Goal: Task Accomplishment & Management: Manage account settings

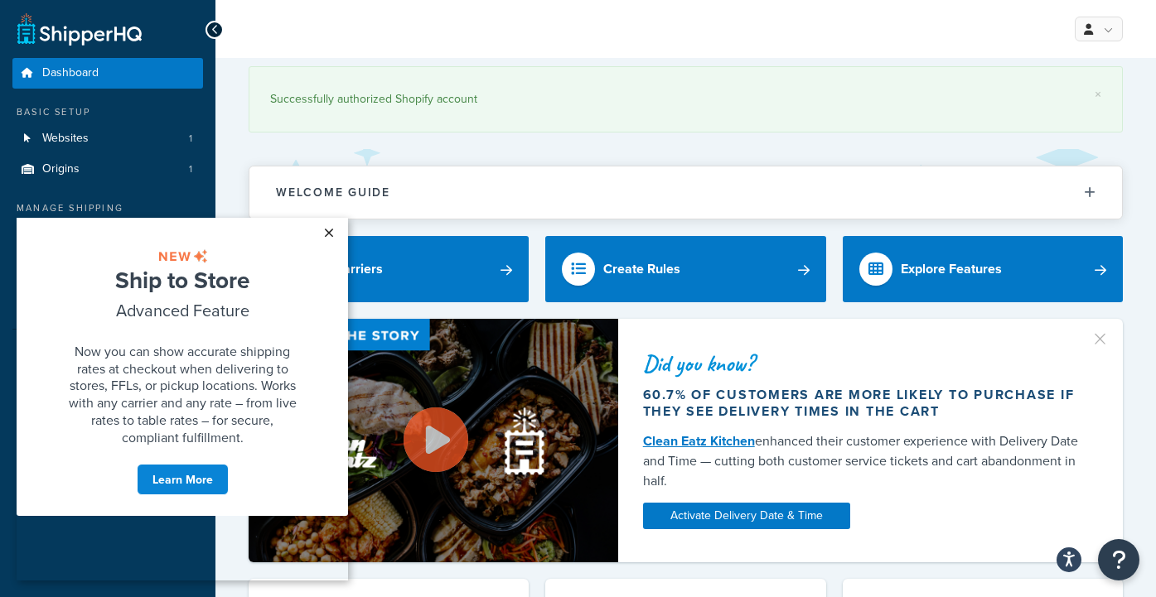
click at [331, 232] on link "×" at bounding box center [328, 233] width 29 height 30
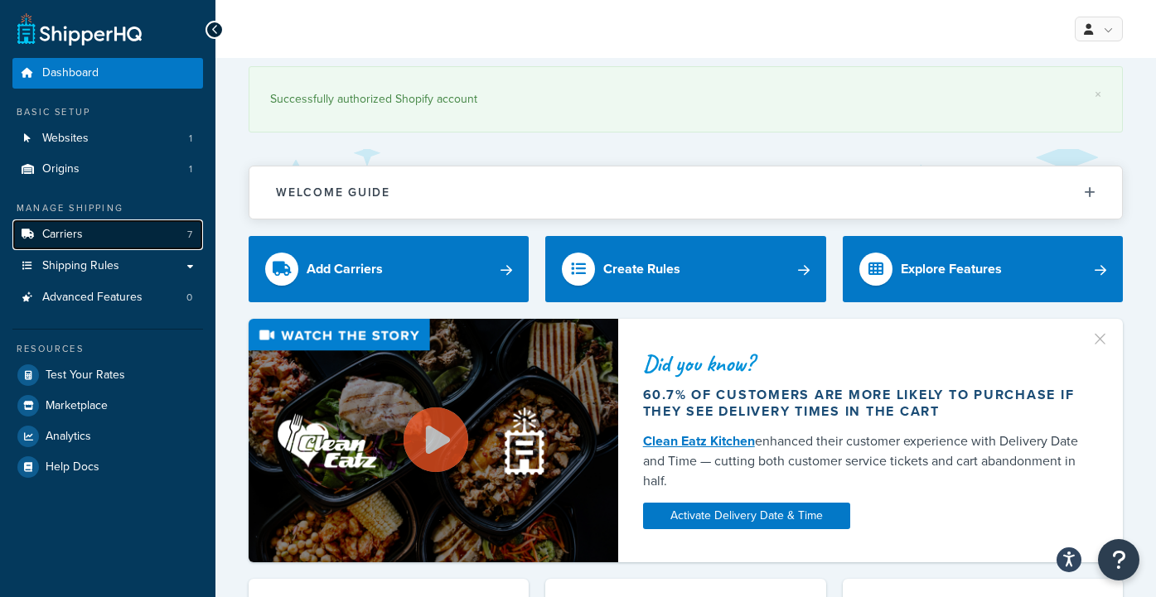
click at [73, 228] on span "Carriers" at bounding box center [62, 235] width 41 height 14
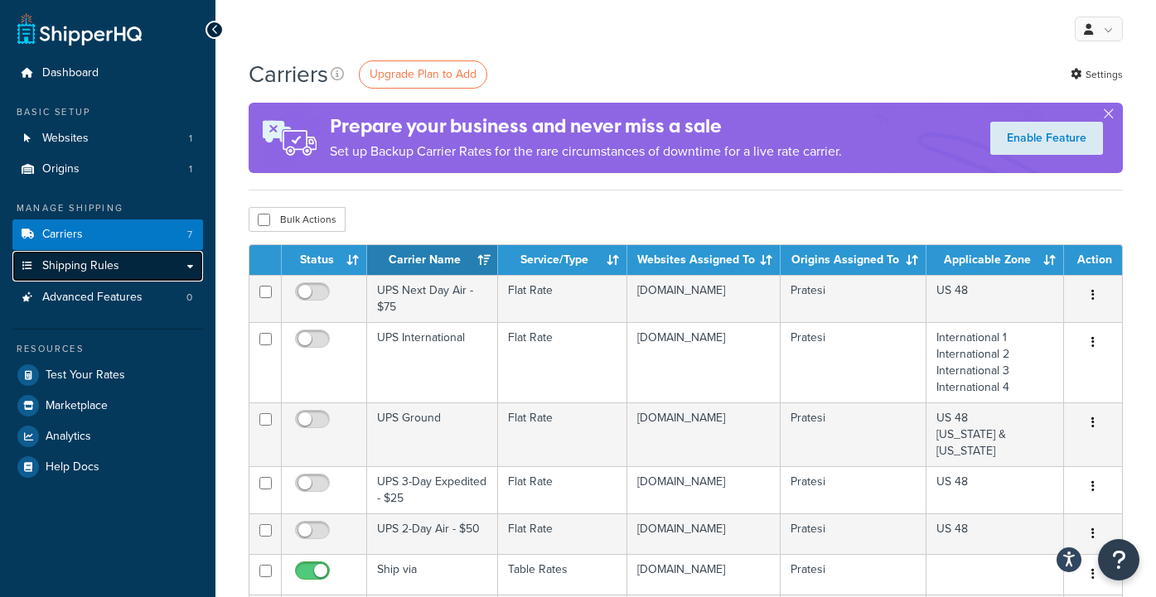
click at [80, 264] on span "Shipping Rules" at bounding box center [80, 266] width 77 height 14
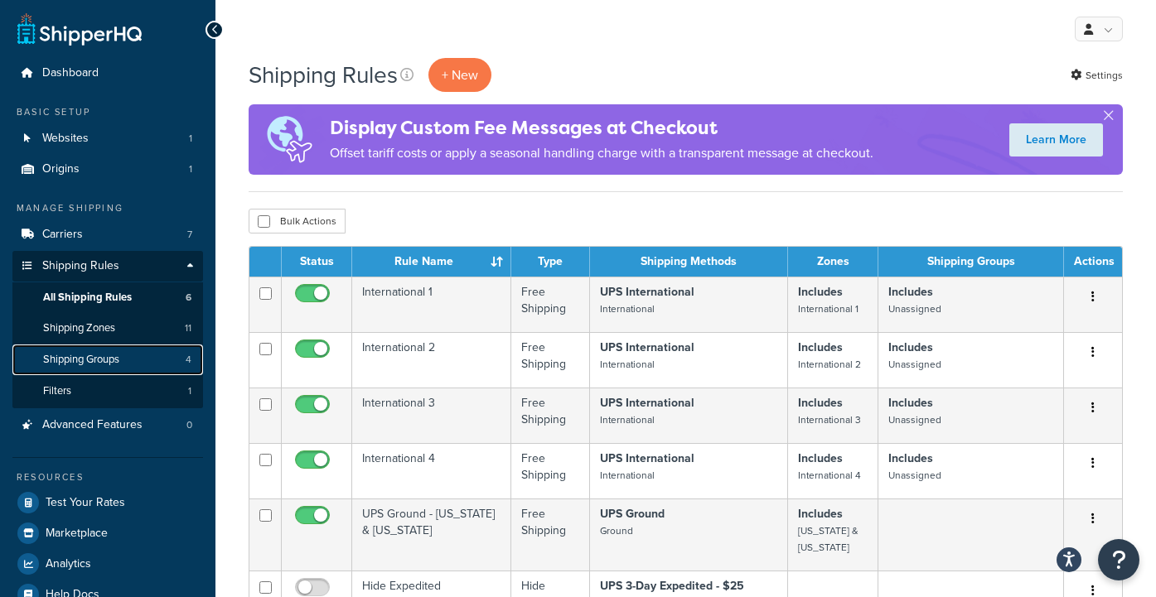
click at [84, 357] on span "Shipping Groups" at bounding box center [81, 360] width 76 height 14
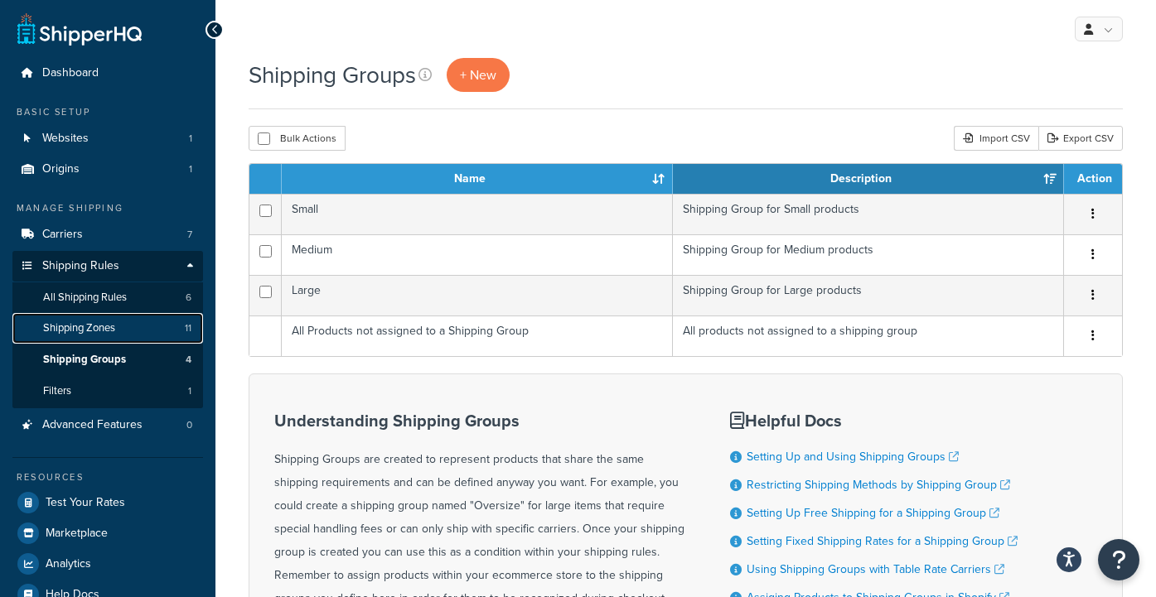
click at [85, 326] on span "Shipping Zones" at bounding box center [79, 328] width 72 height 14
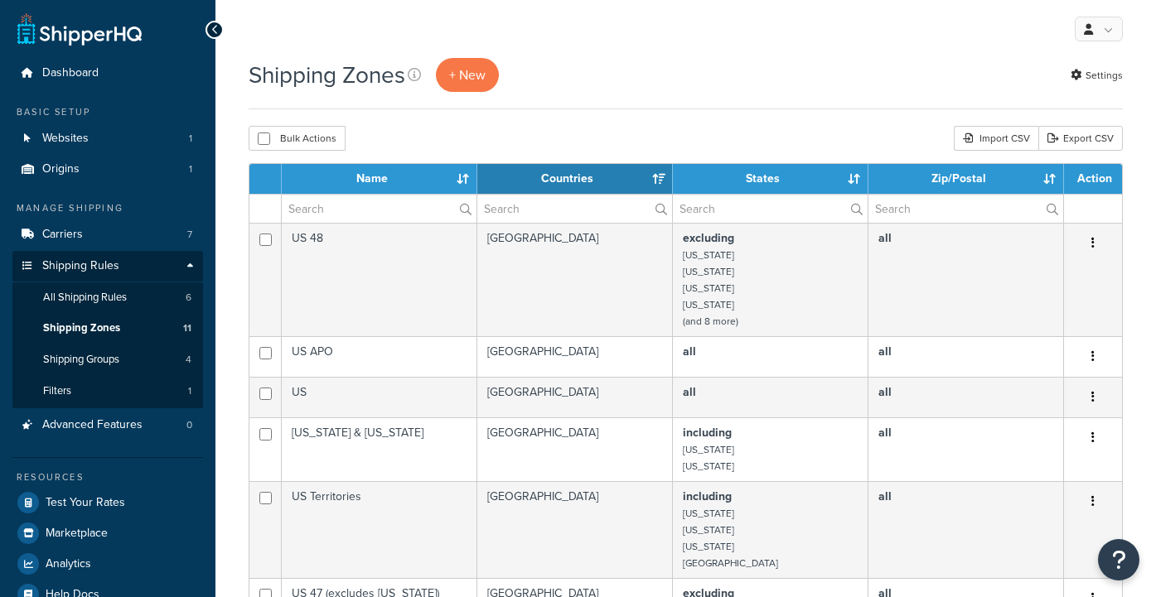
select select "15"
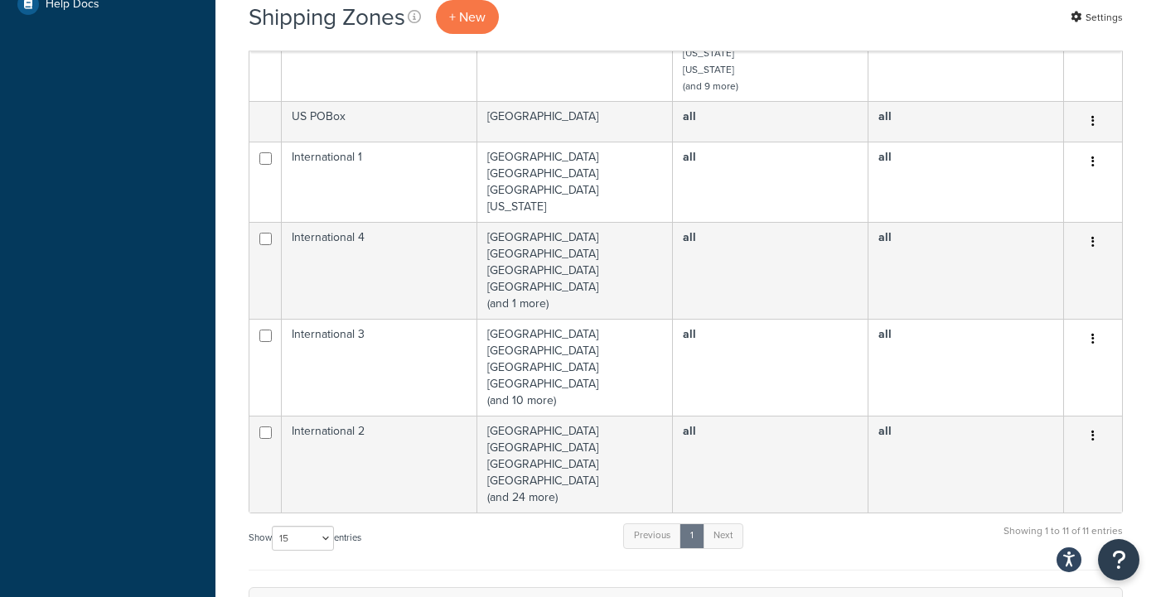
scroll to position [595, 0]
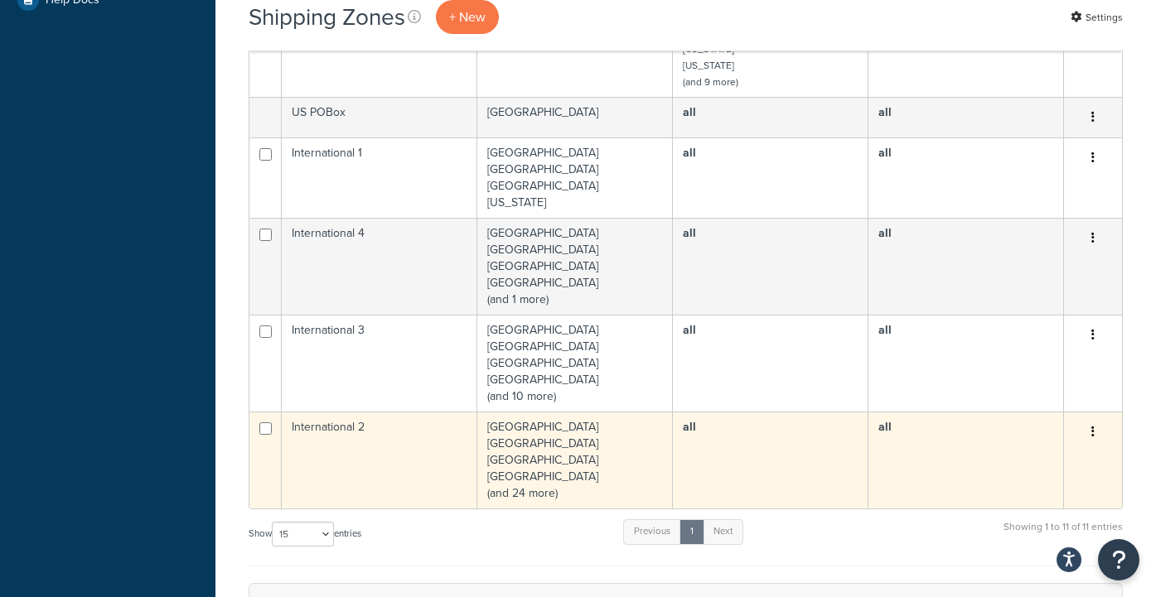
click at [1093, 432] on icon "button" at bounding box center [1092, 432] width 3 height 12
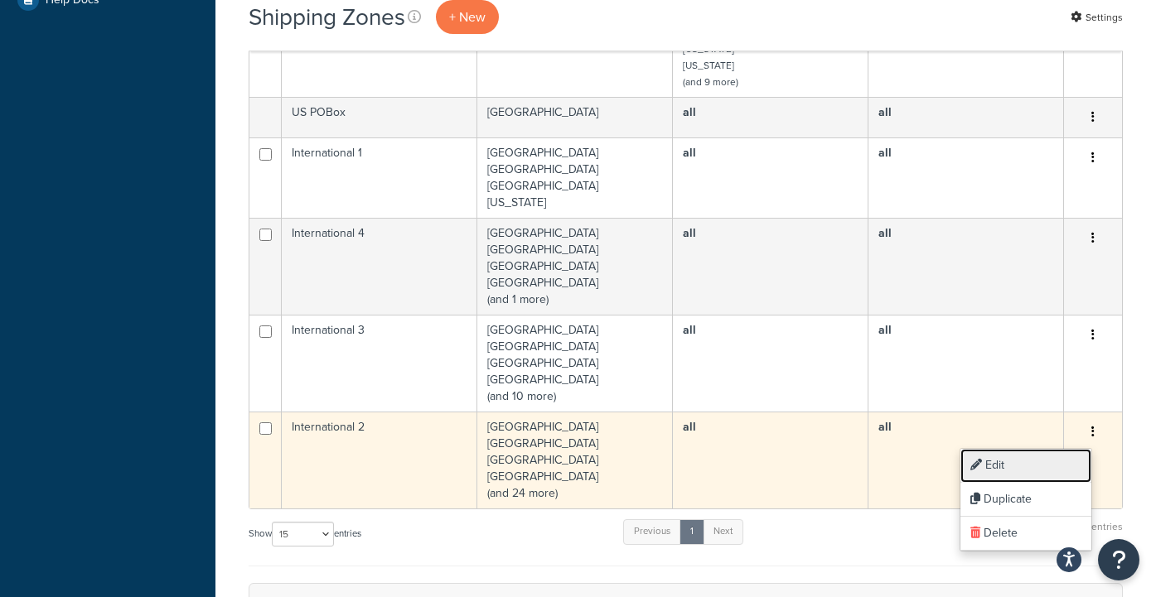
click at [1030, 463] on link "Edit" at bounding box center [1025, 466] width 131 height 34
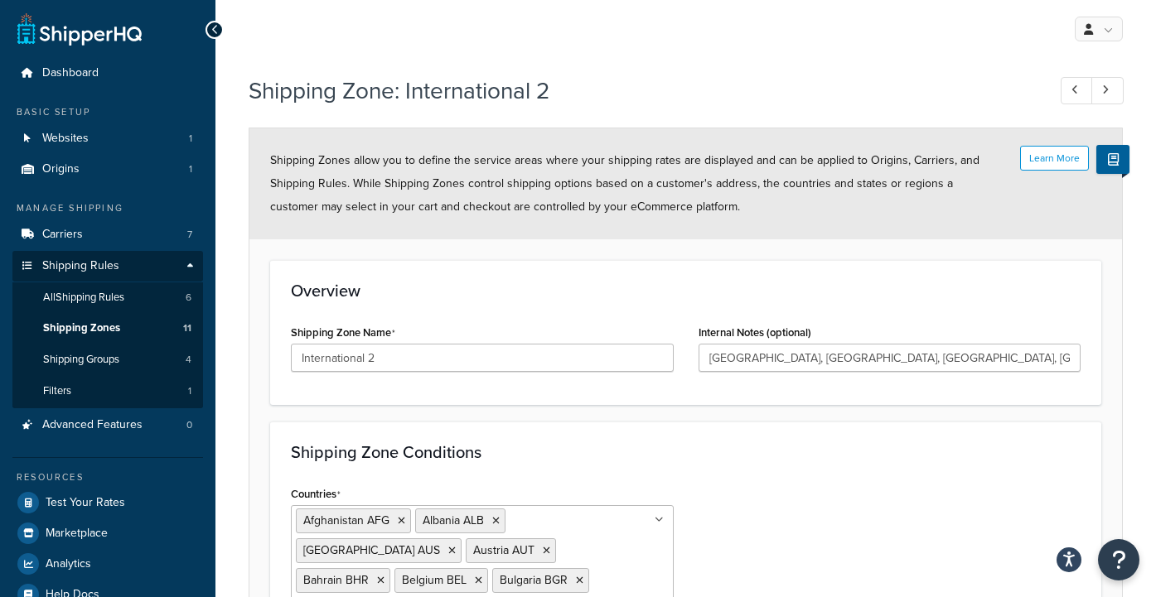
scroll to position [186, 0]
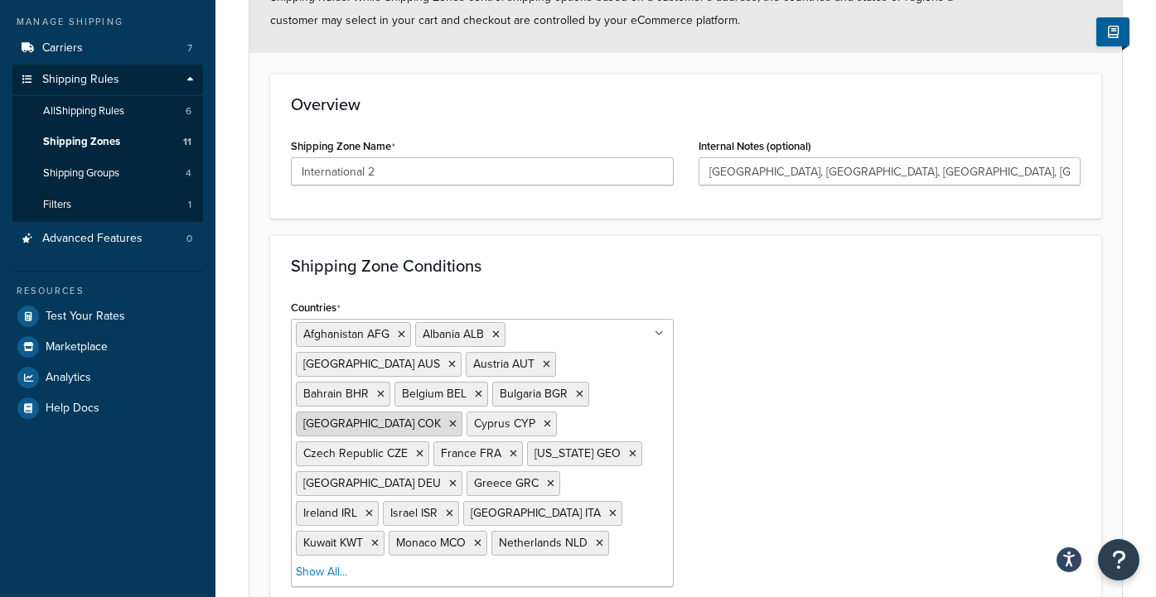
click at [456, 419] on icon at bounding box center [452, 424] width 7 height 10
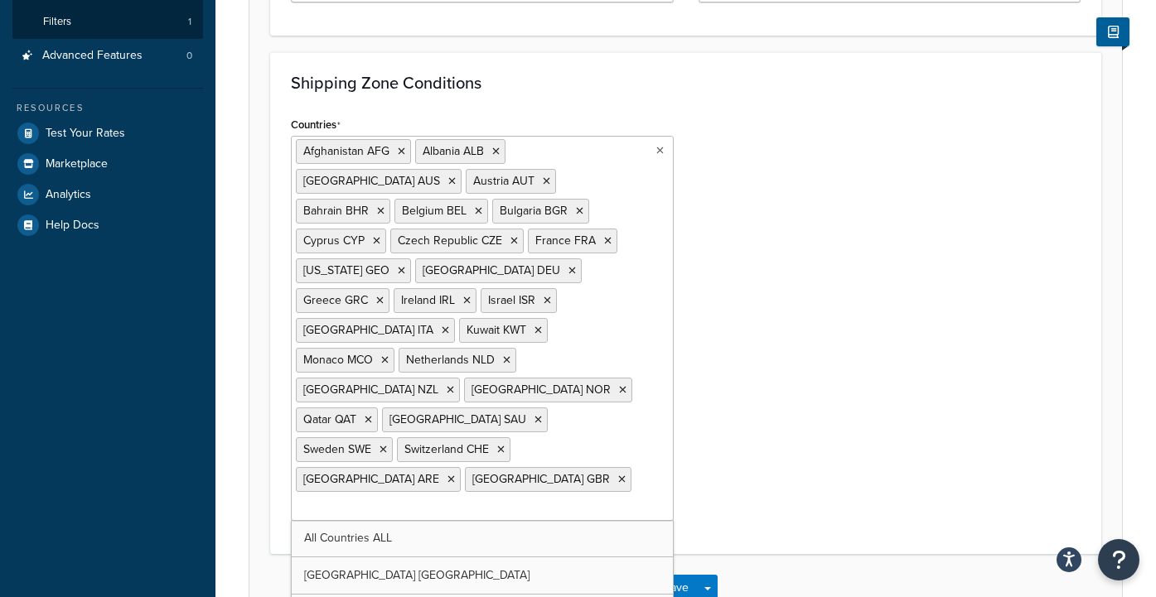
scroll to position [388, 0]
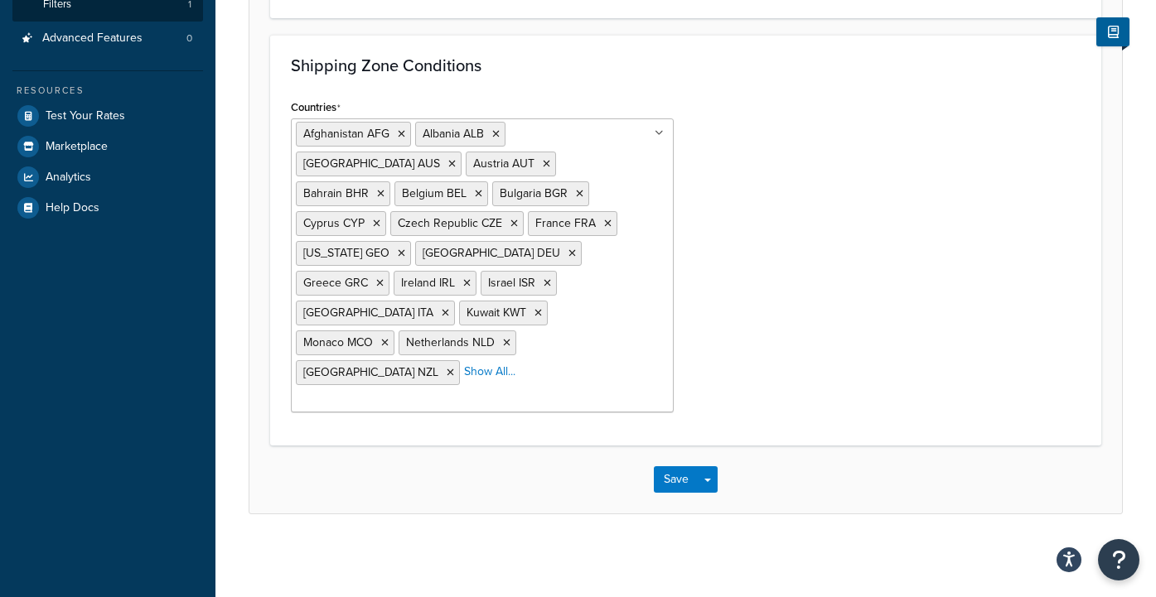
click at [866, 344] on div "Countries Afghanistan AFG Albania ALB Australia AUS Austria AUT Bahrain BHR Bel…" at bounding box center [685, 260] width 814 height 330
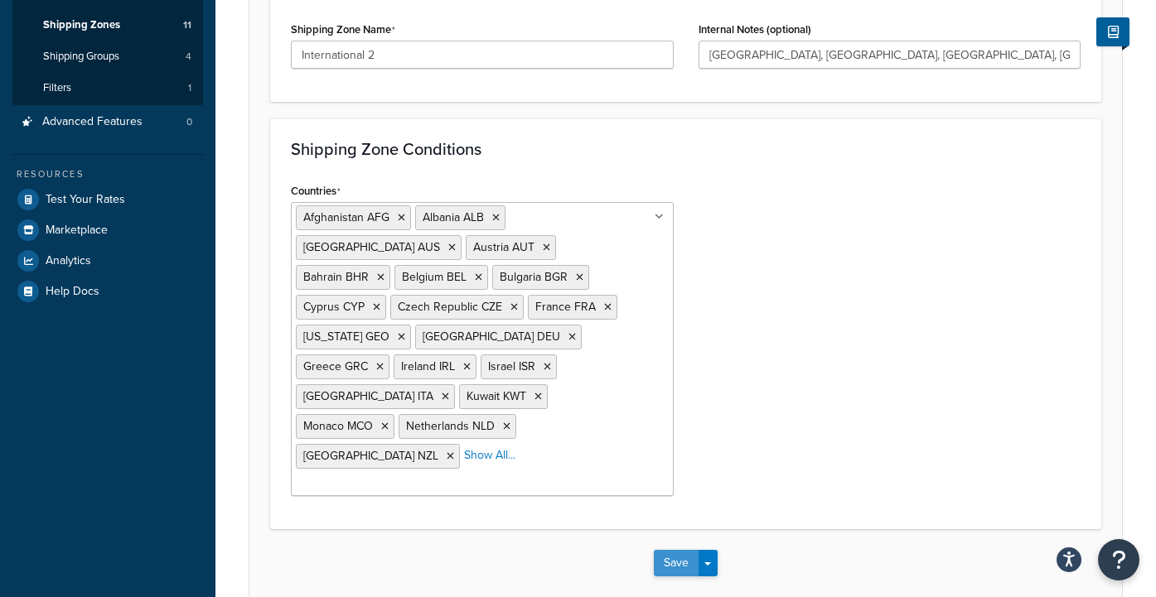
click at [674, 550] on button "Save" at bounding box center [676, 563] width 45 height 27
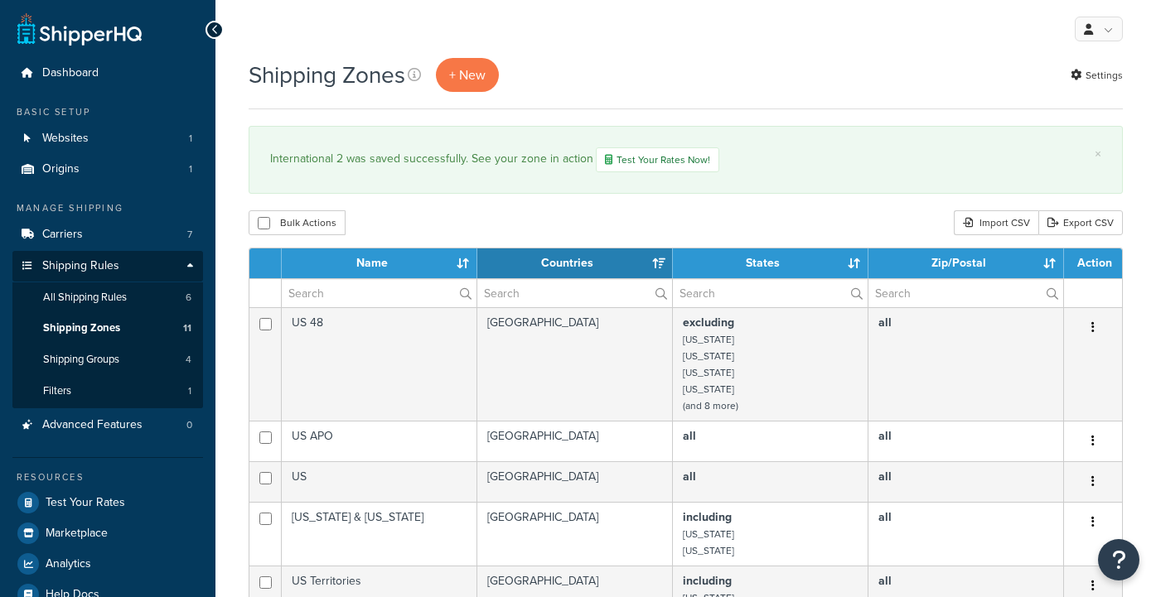
select select "15"
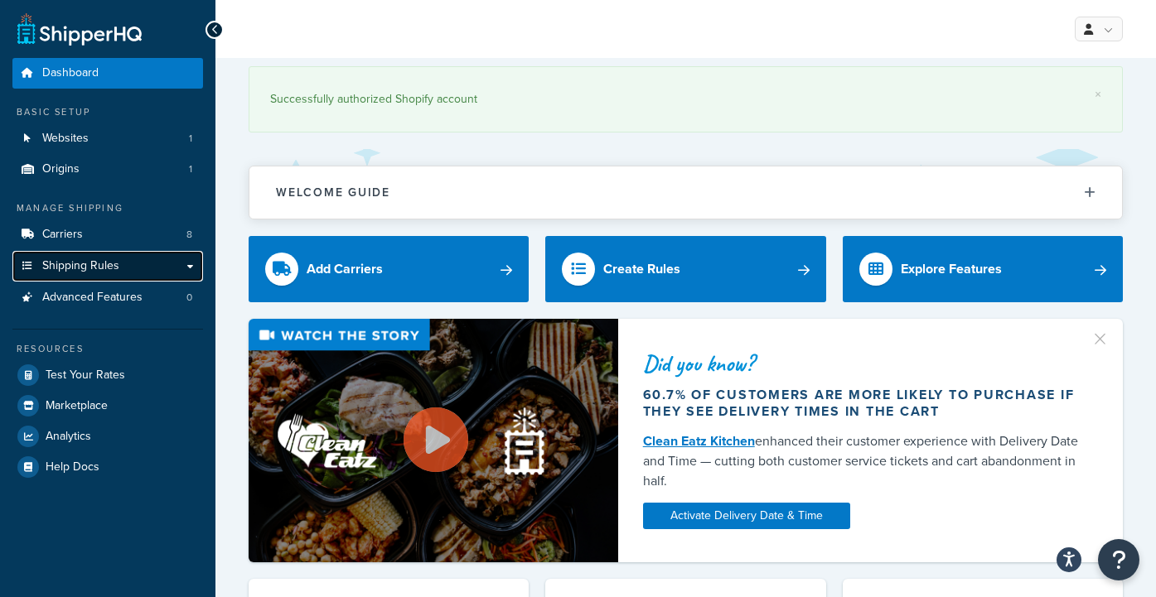
click at [65, 264] on span "Shipping Rules" at bounding box center [80, 266] width 77 height 14
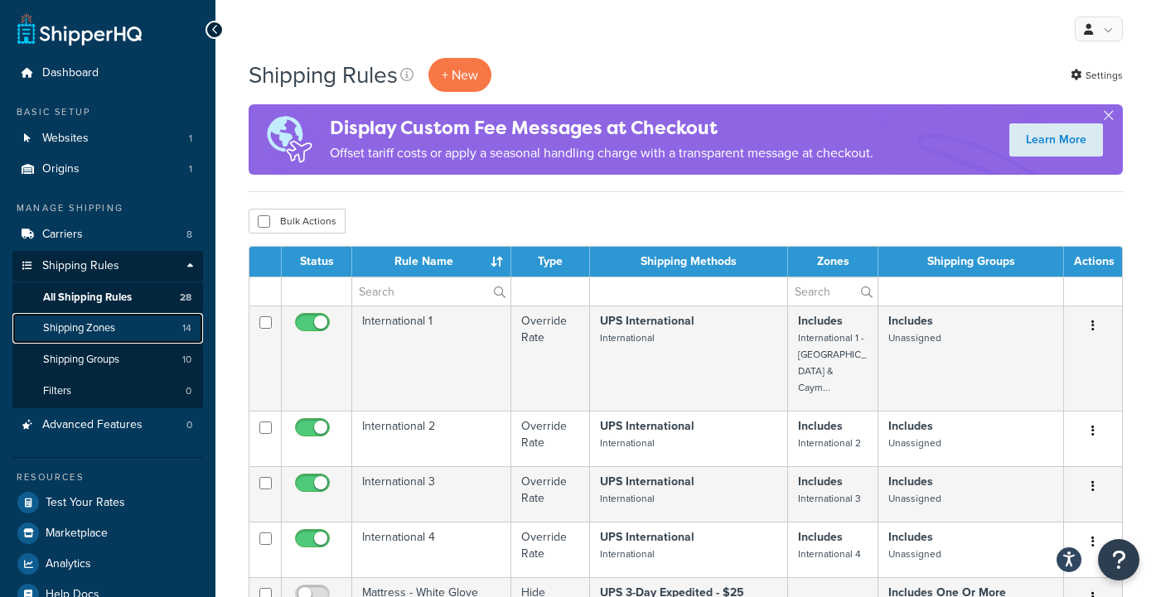
click at [71, 326] on span "Shipping Zones" at bounding box center [79, 328] width 72 height 14
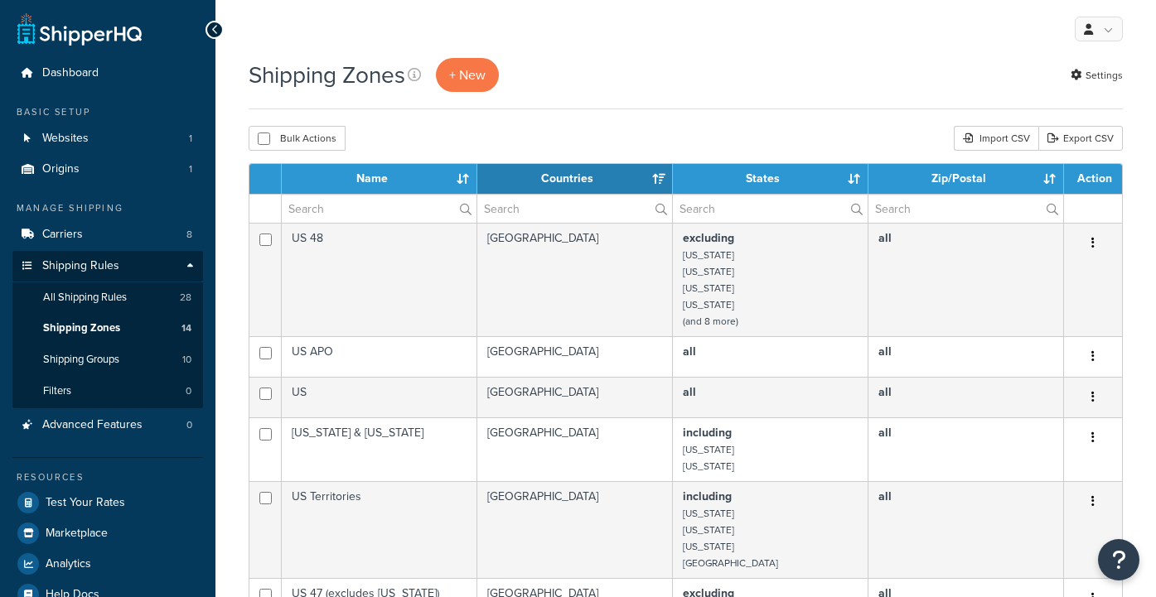
select select "15"
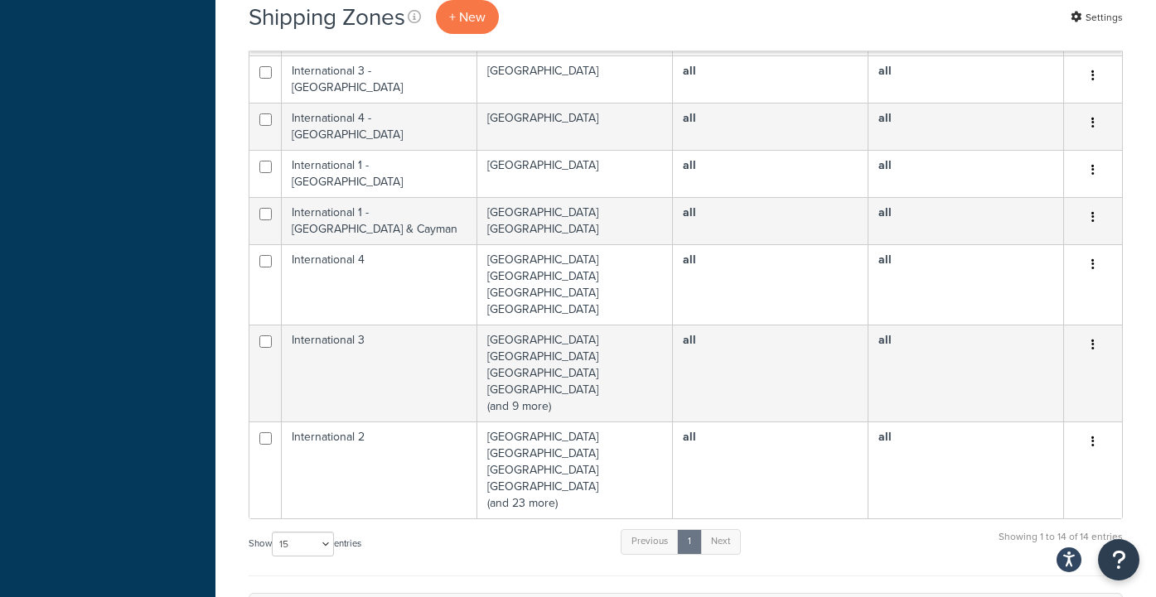
scroll to position [679, 0]
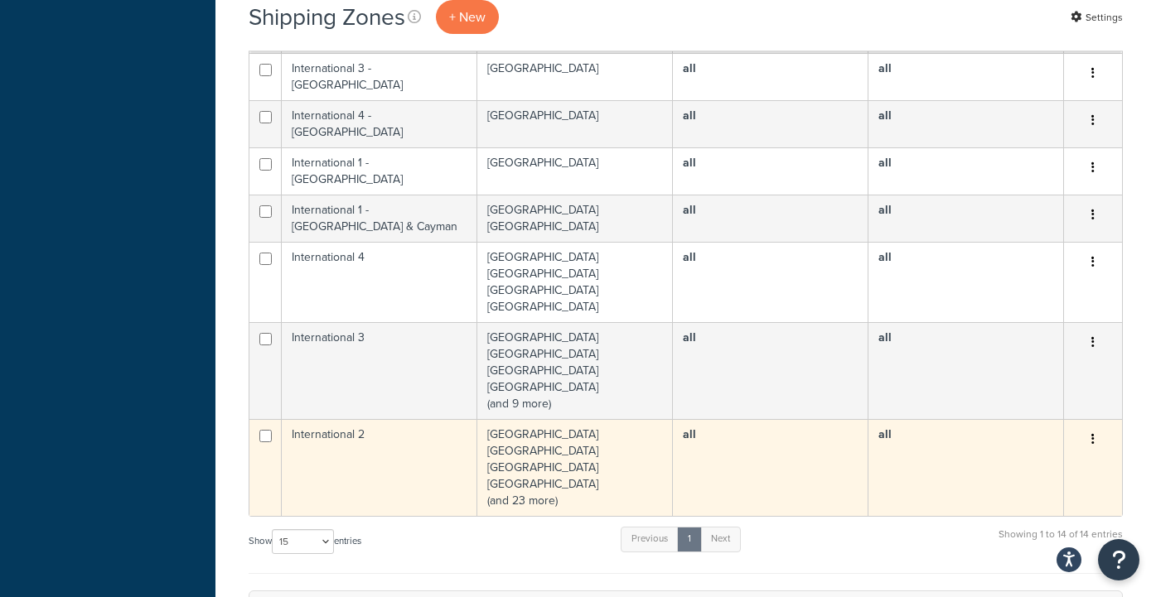
click at [1096, 427] on button "button" at bounding box center [1092, 440] width 23 height 27
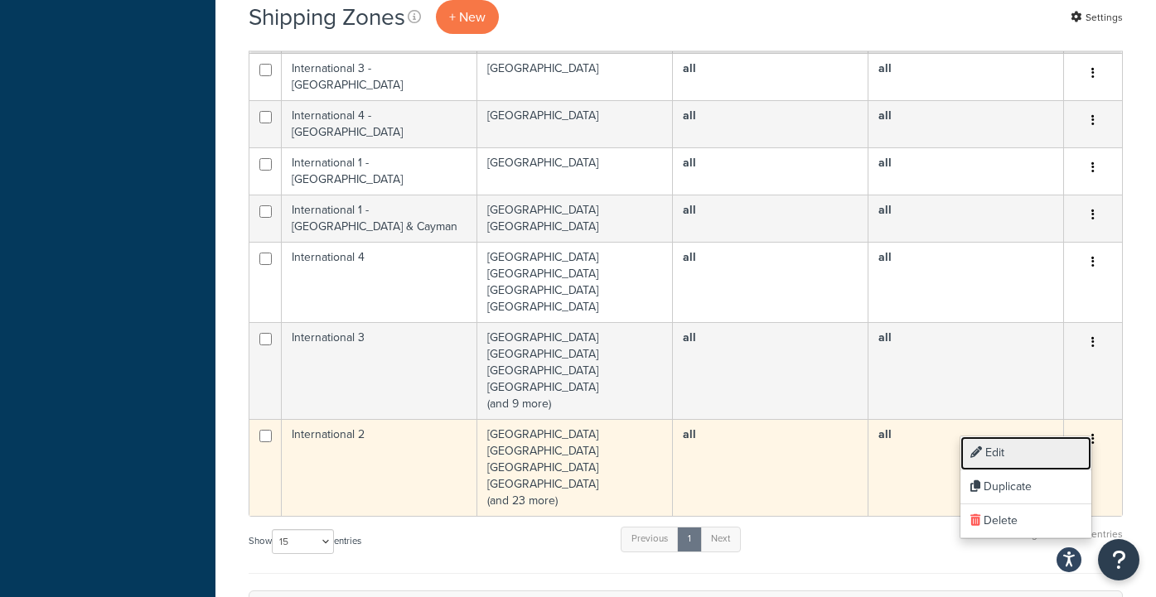
click at [1029, 453] on link "Edit" at bounding box center [1025, 454] width 131 height 34
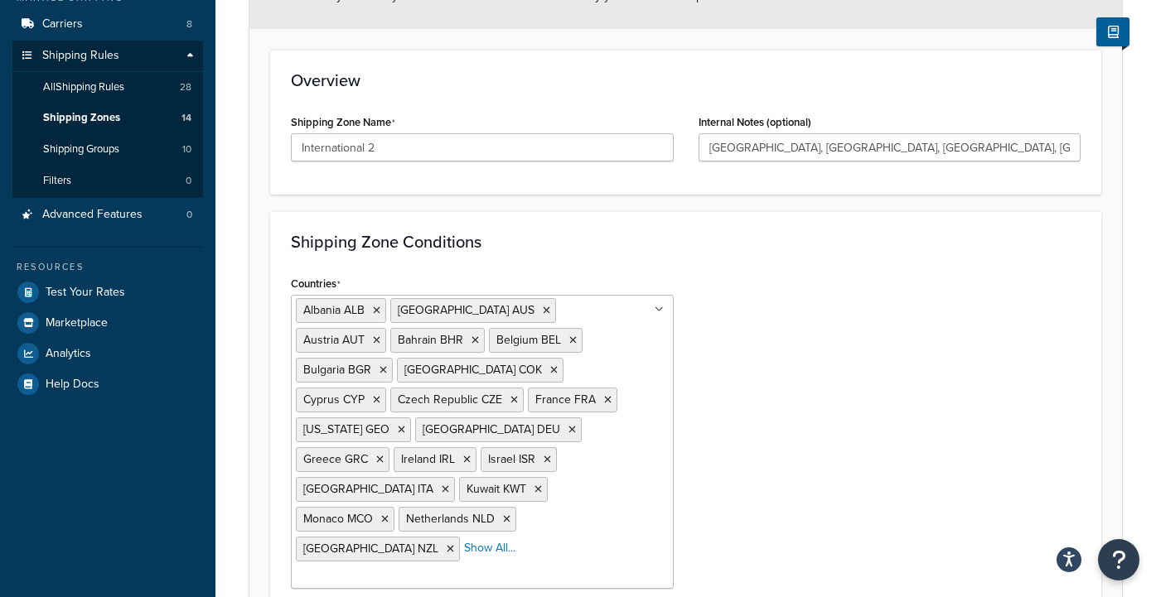
scroll to position [215, 0]
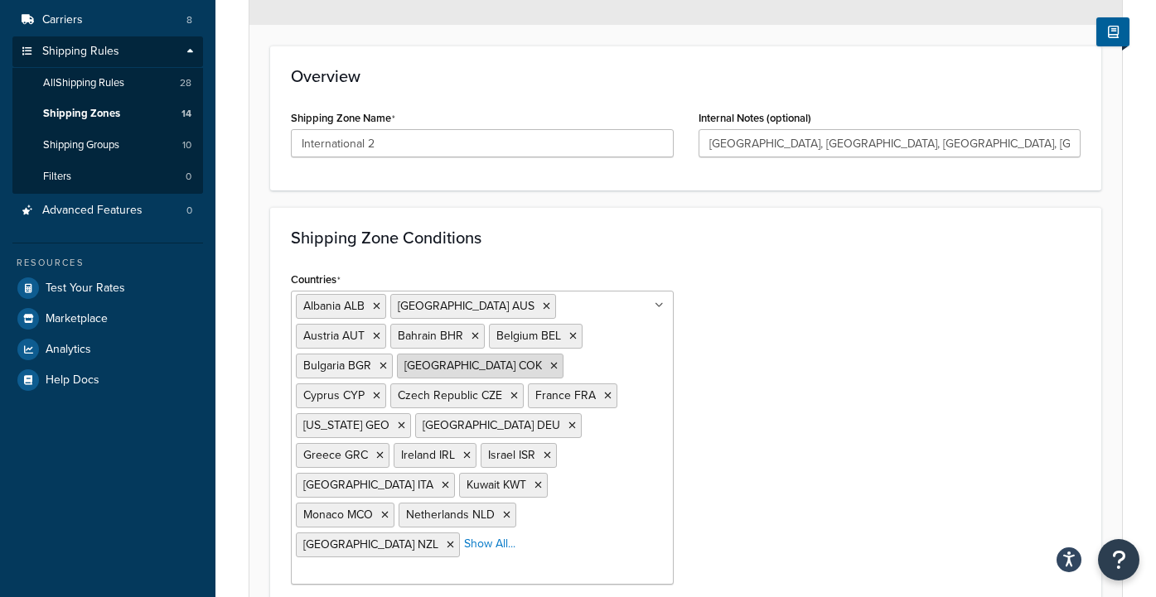
click at [550, 369] on icon at bounding box center [553, 366] width 7 height 10
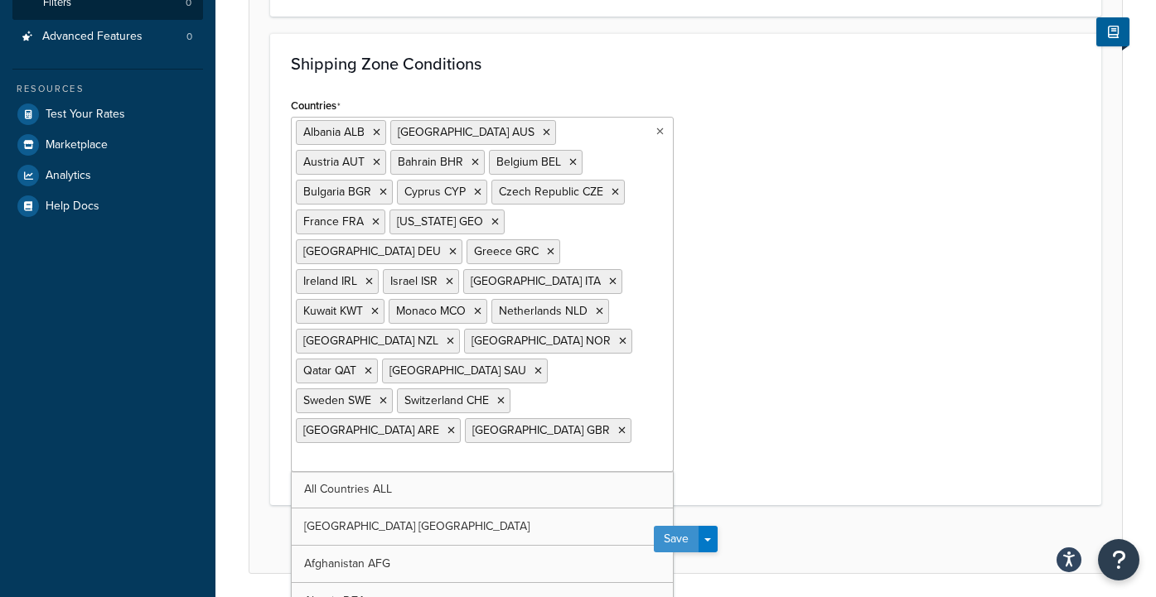
click at [679, 526] on button "Save" at bounding box center [676, 539] width 45 height 27
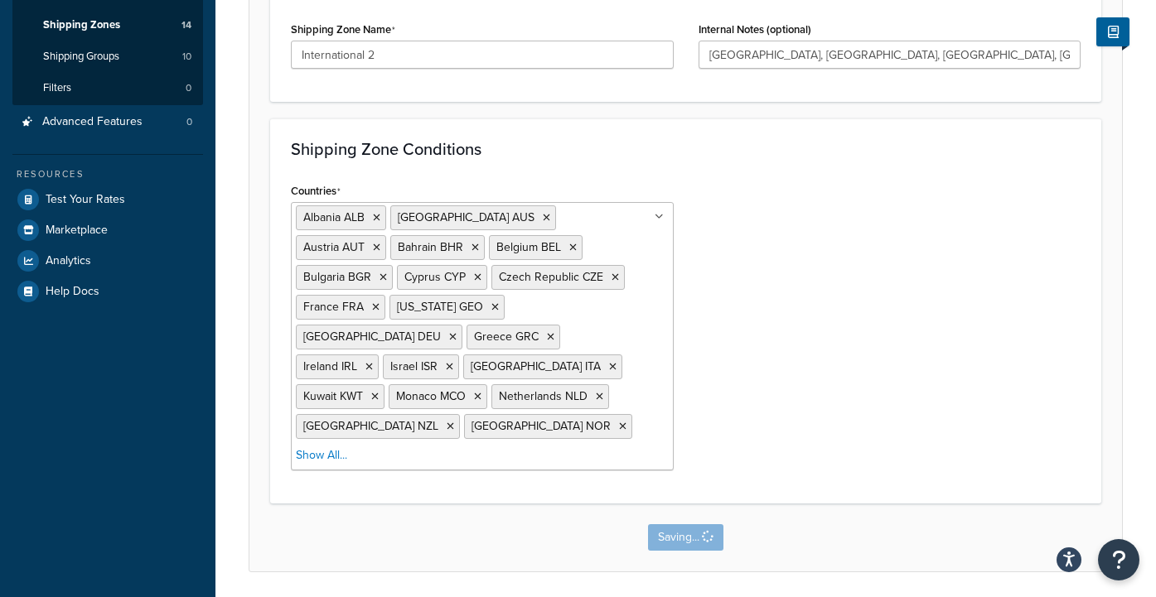
scroll to position [0, 0]
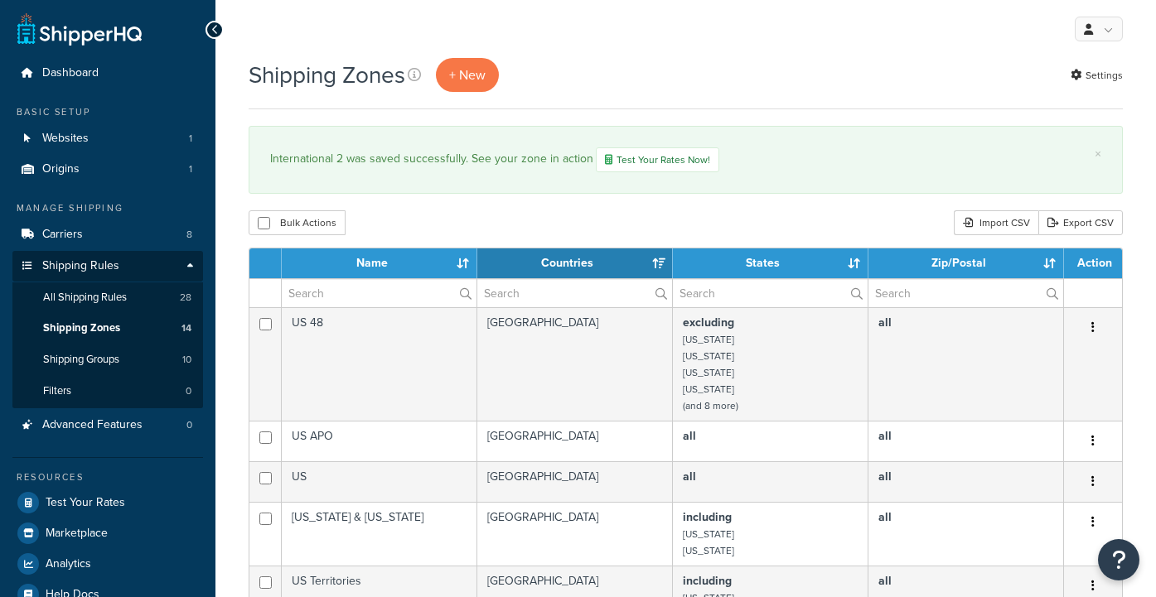
select select "15"
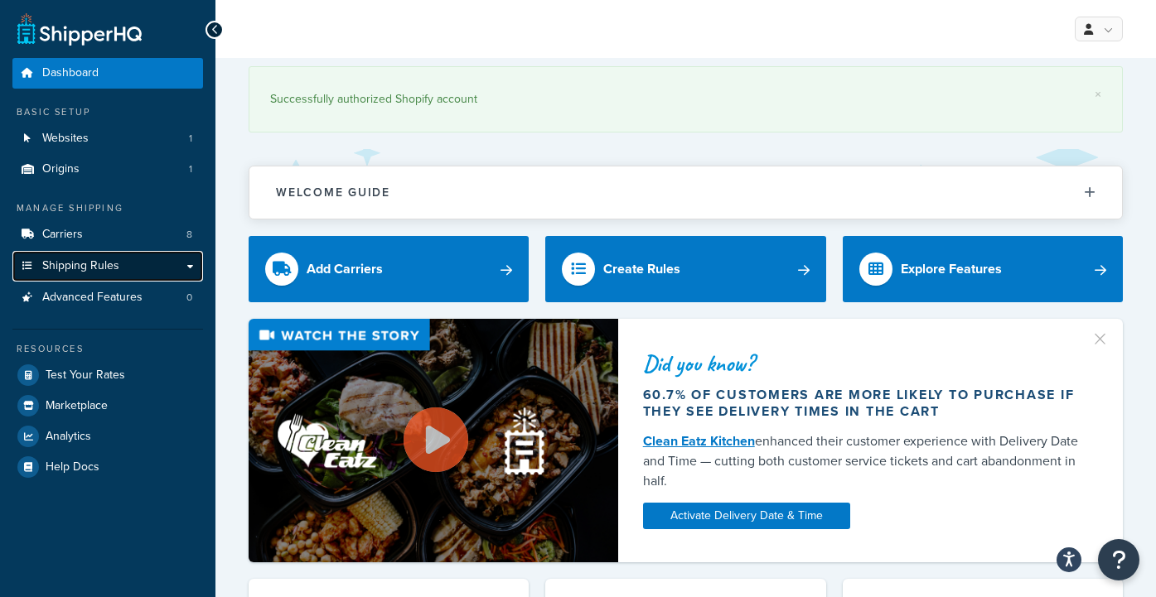
click at [121, 261] on link "Shipping Rules" at bounding box center [107, 266] width 191 height 31
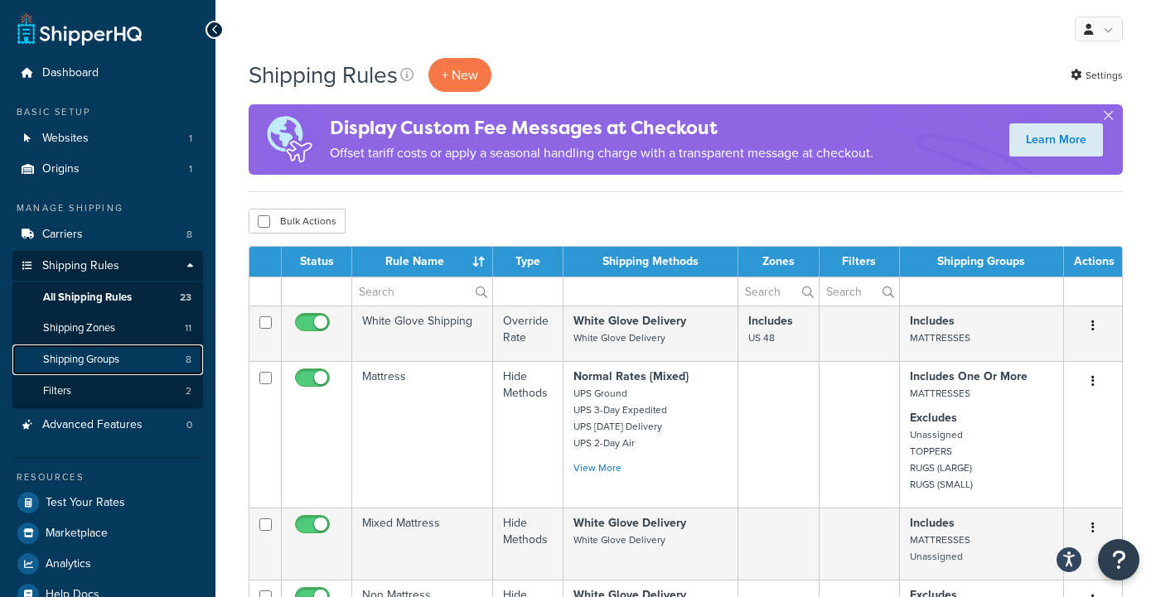
click at [89, 359] on span "Shipping Groups" at bounding box center [81, 360] width 76 height 14
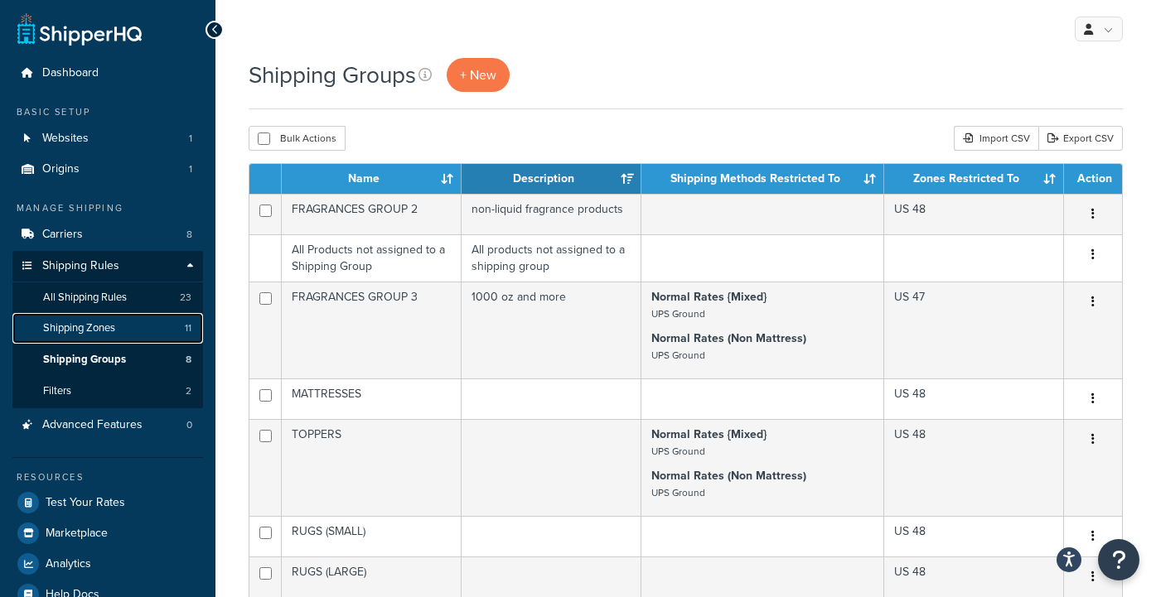
click at [80, 329] on span "Shipping Zones" at bounding box center [79, 328] width 72 height 14
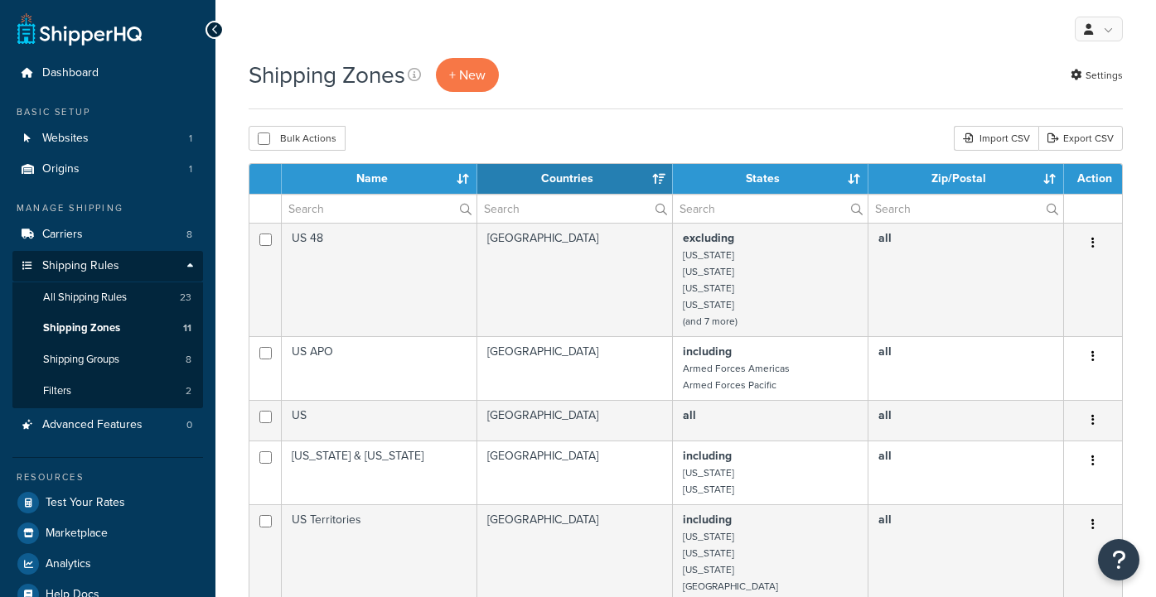
select select "15"
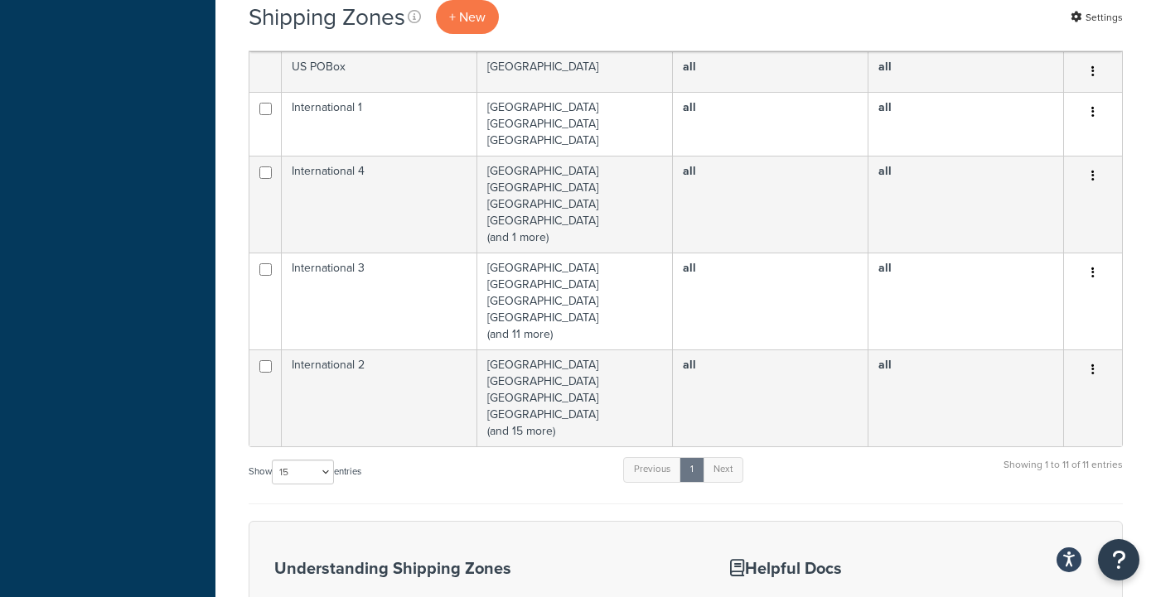
scroll to position [683, 0]
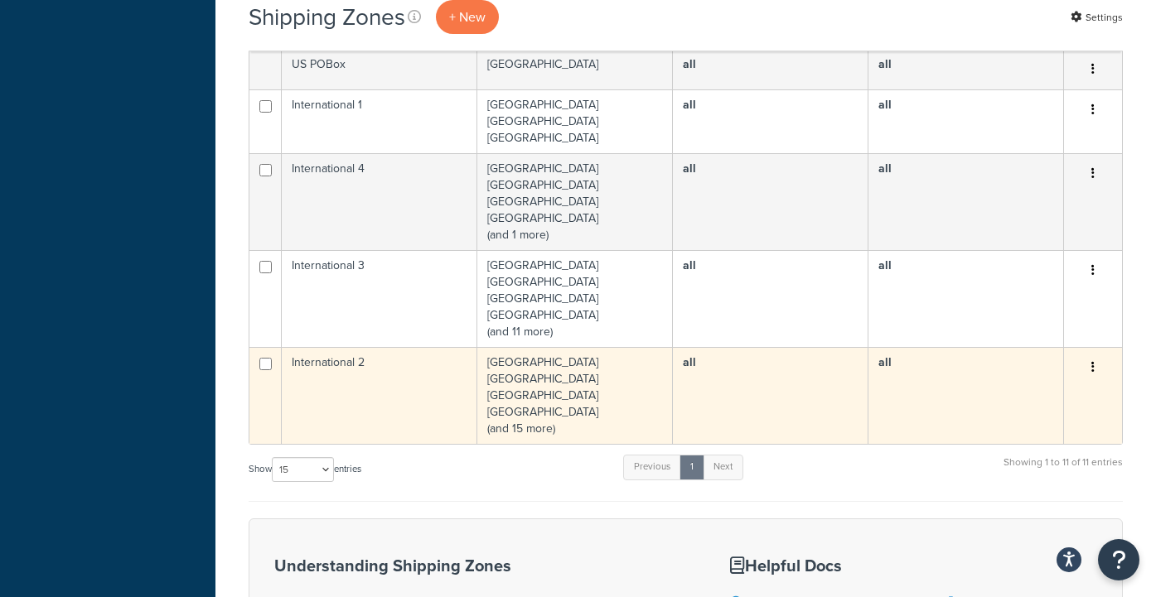
click at [1093, 364] on icon "button" at bounding box center [1092, 367] width 3 height 12
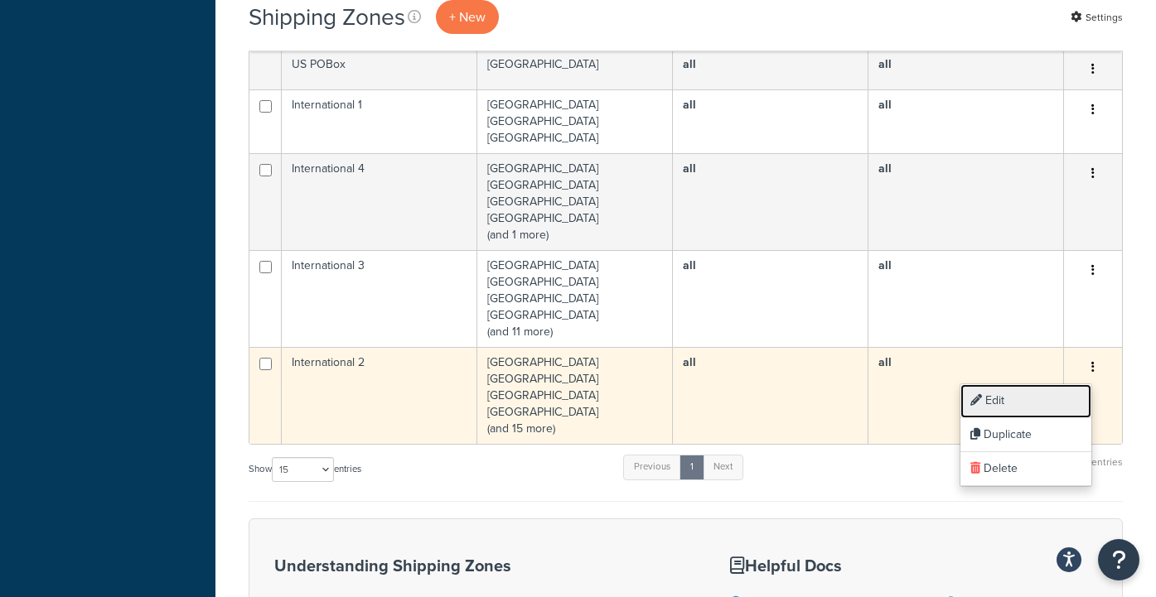
click at [1028, 401] on link "Edit" at bounding box center [1025, 401] width 131 height 34
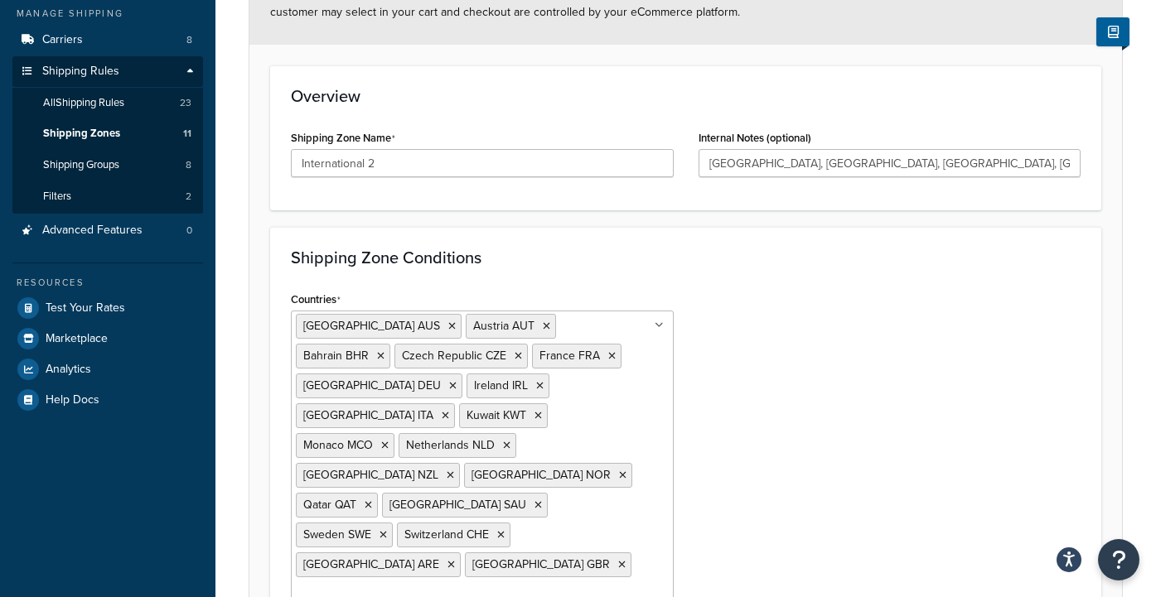
scroll to position [152, 0]
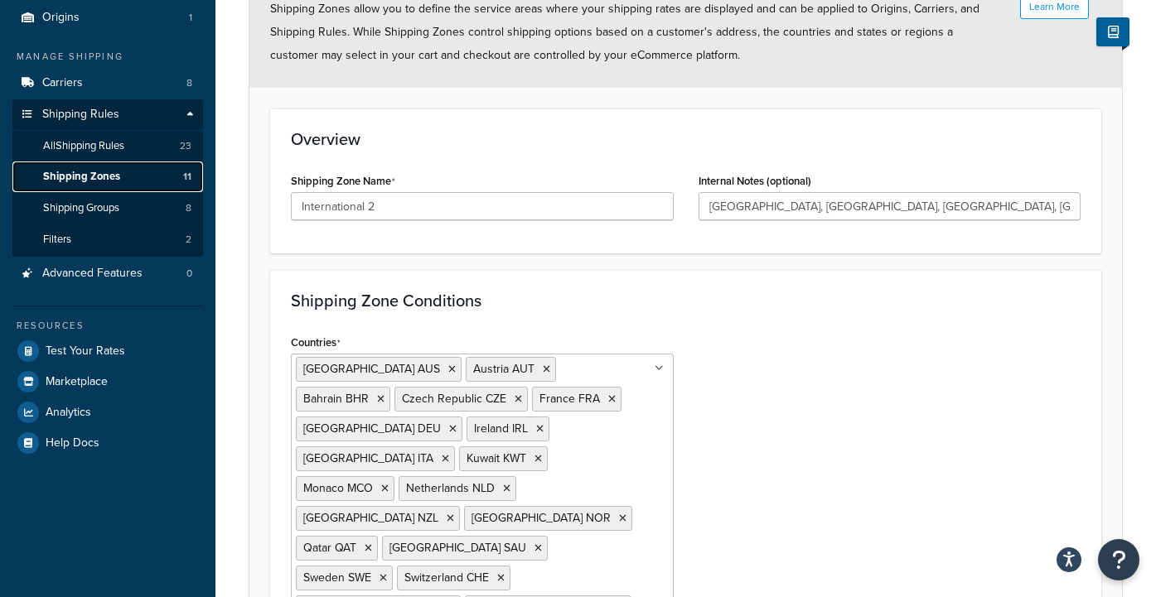
click at [87, 177] on span "Shipping Zones" at bounding box center [81, 177] width 77 height 14
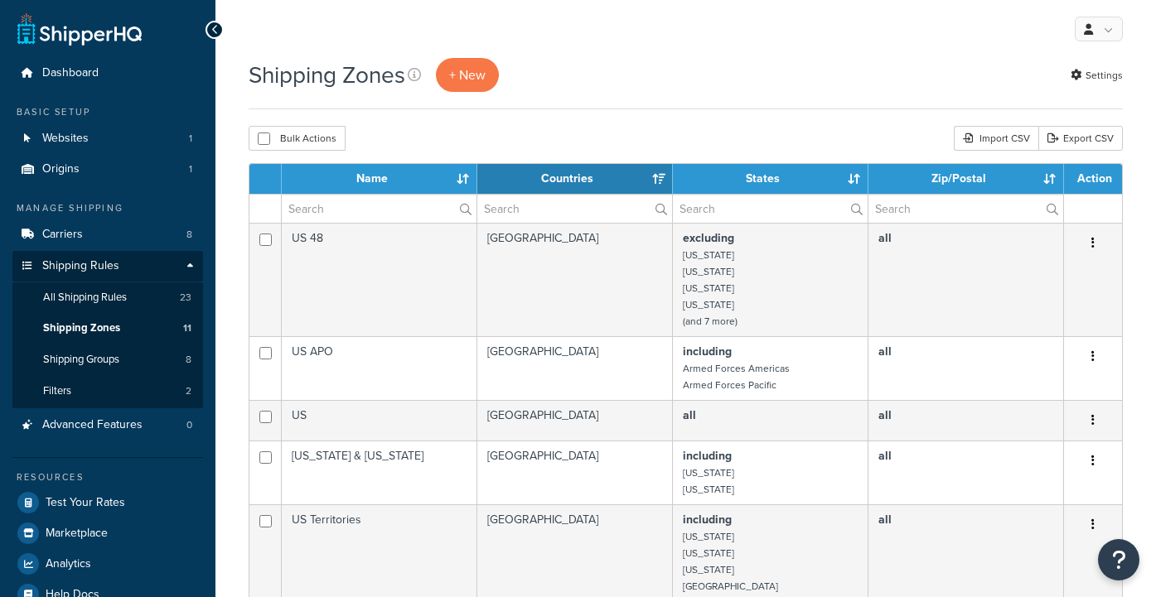
select select "15"
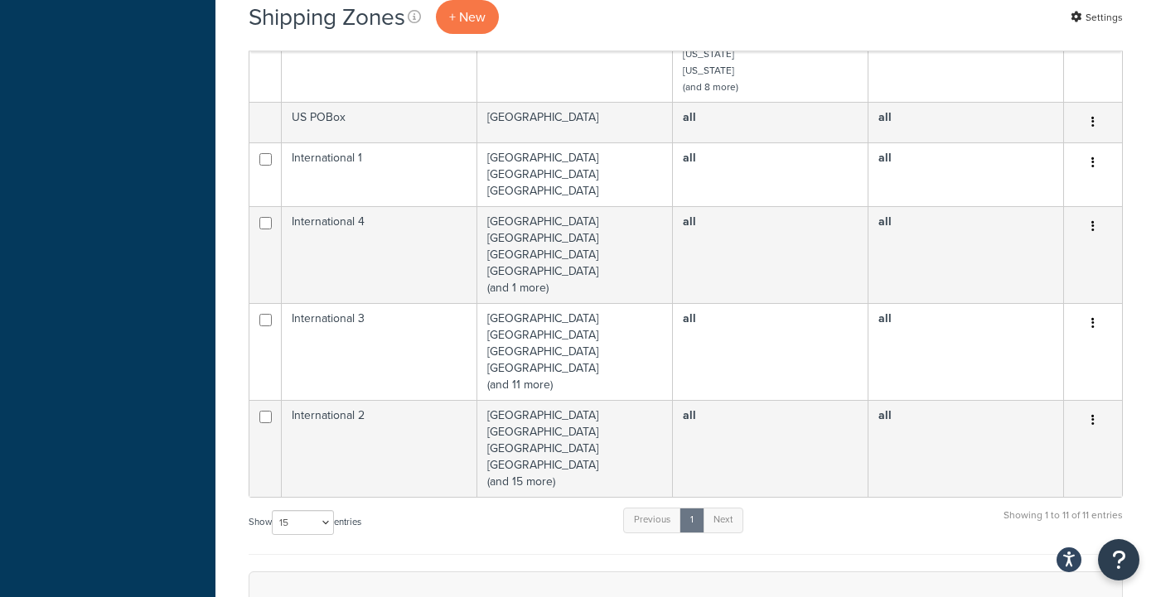
scroll to position [631, 0]
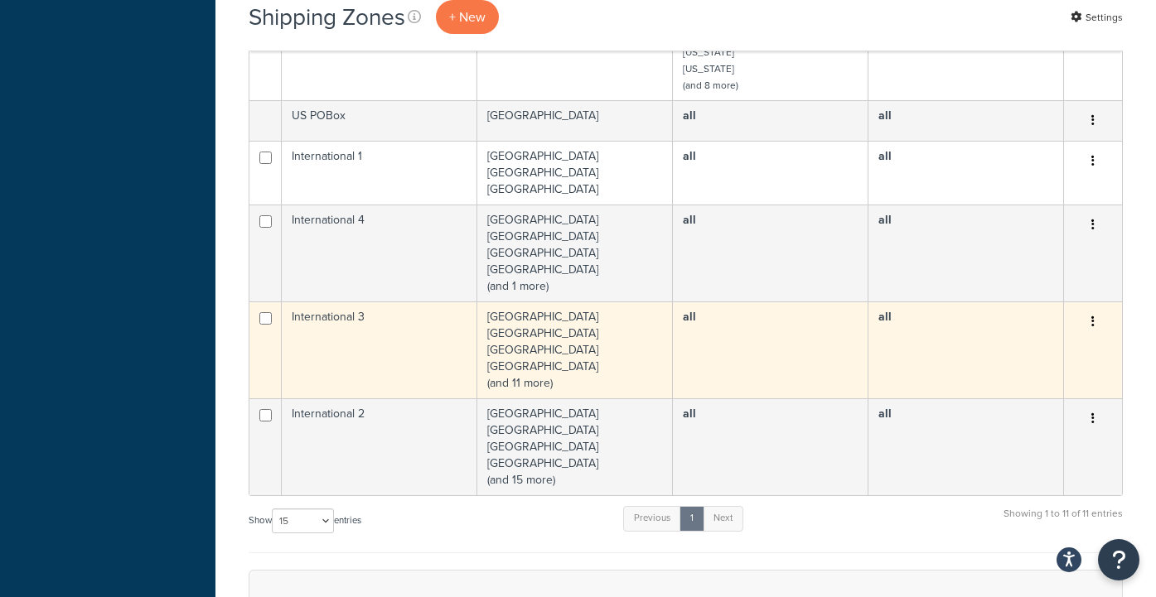
click at [1094, 319] on button "button" at bounding box center [1092, 322] width 23 height 27
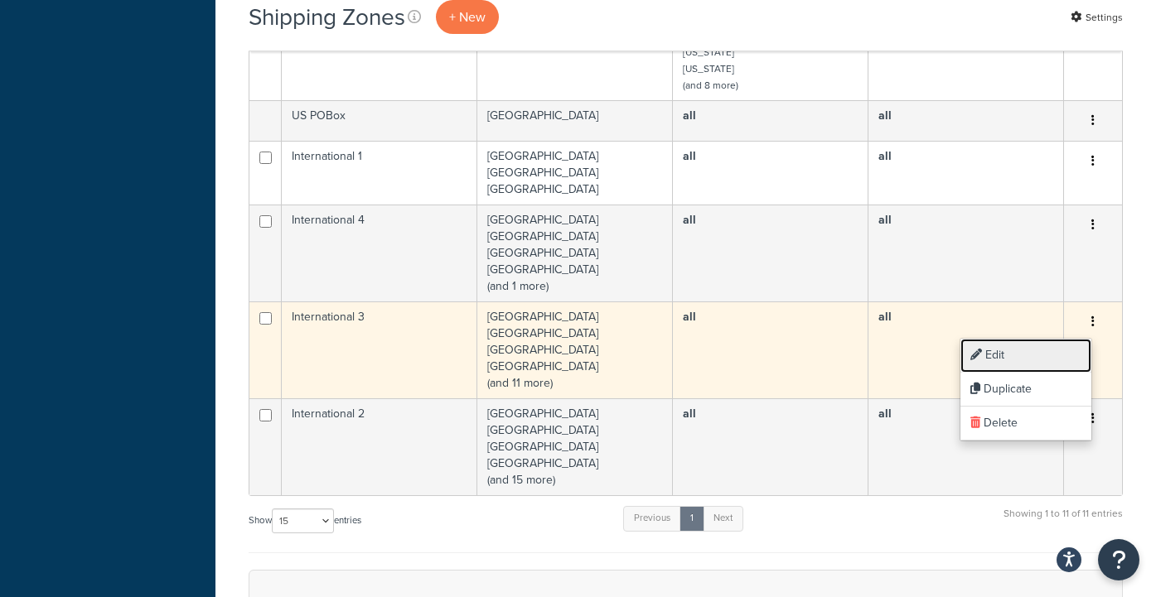
click at [1035, 350] on link "Edit" at bounding box center [1025, 356] width 131 height 34
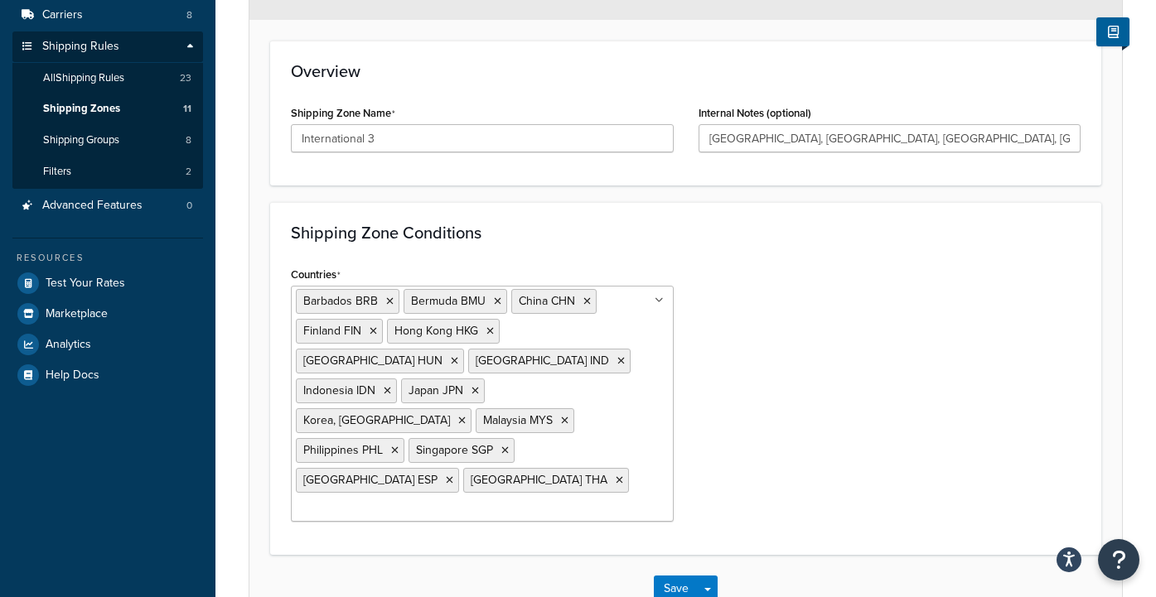
scroll to position [224, 0]
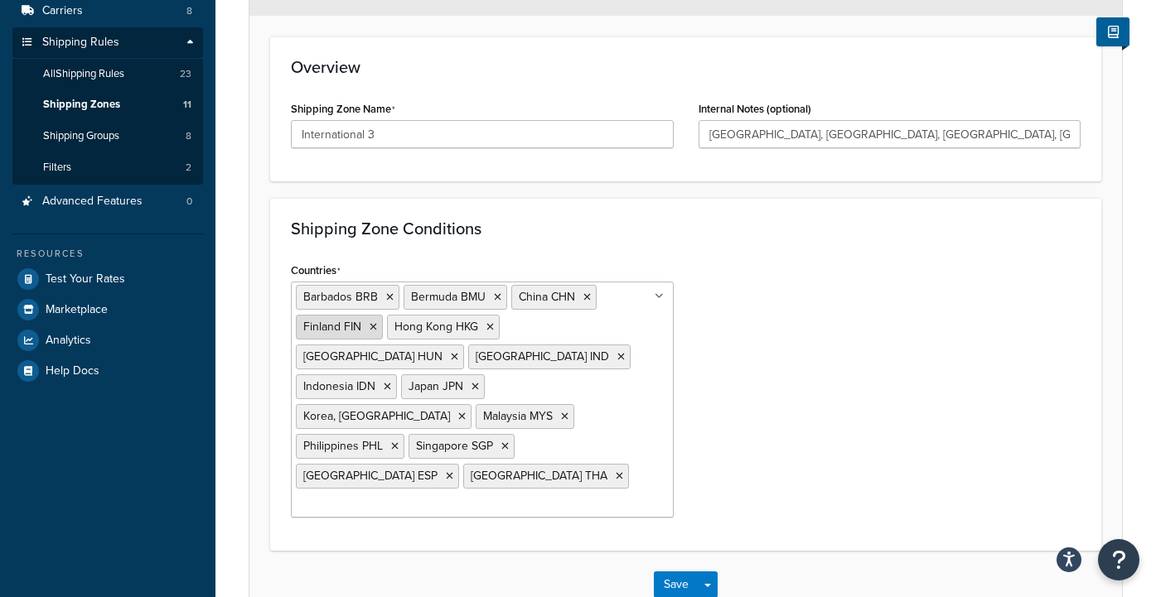
click at [374, 326] on icon at bounding box center [372, 327] width 7 height 10
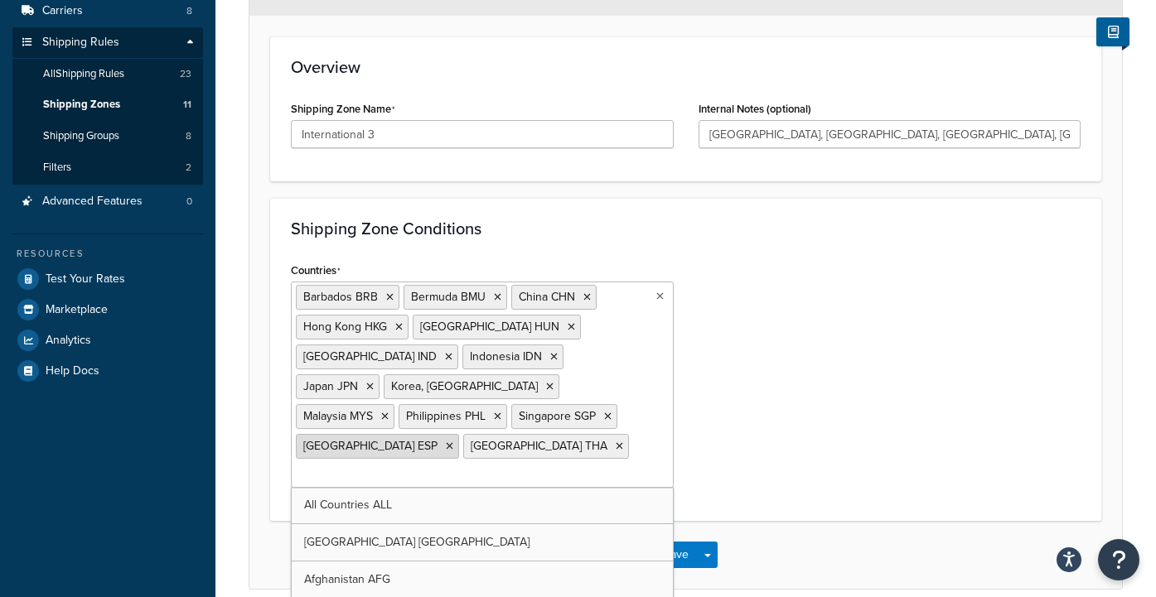
click at [446, 442] on icon at bounding box center [449, 447] width 7 height 10
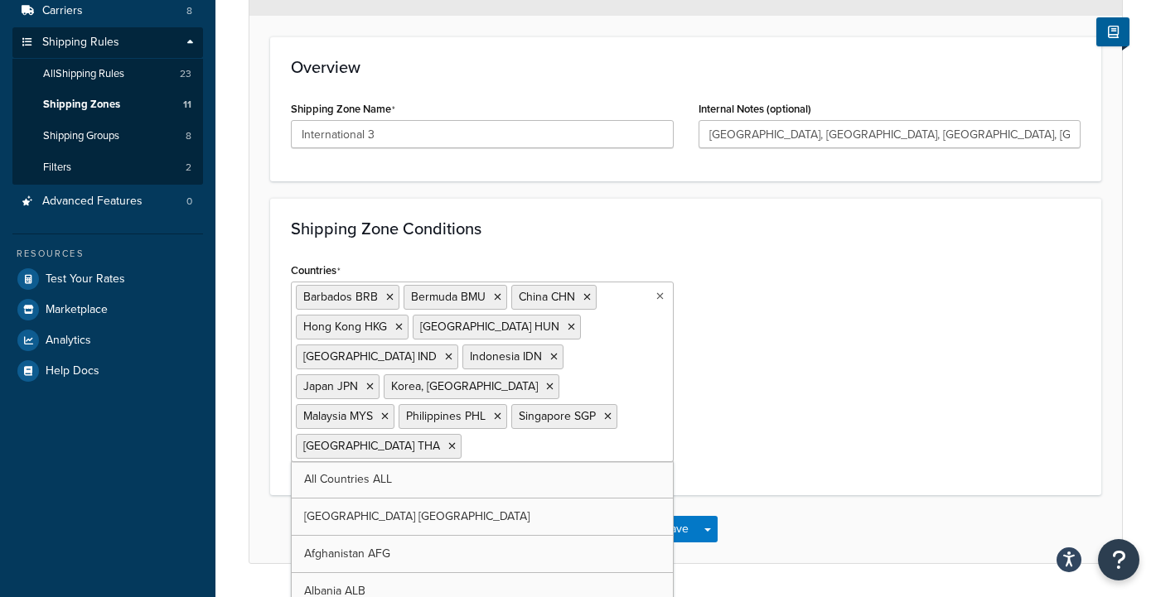
click at [823, 311] on div "Countries [GEOGRAPHIC_DATA] BRB [GEOGRAPHIC_DATA] BMU [GEOGRAPHIC_DATA] [GEOGRA…" at bounding box center [685, 366] width 814 height 216
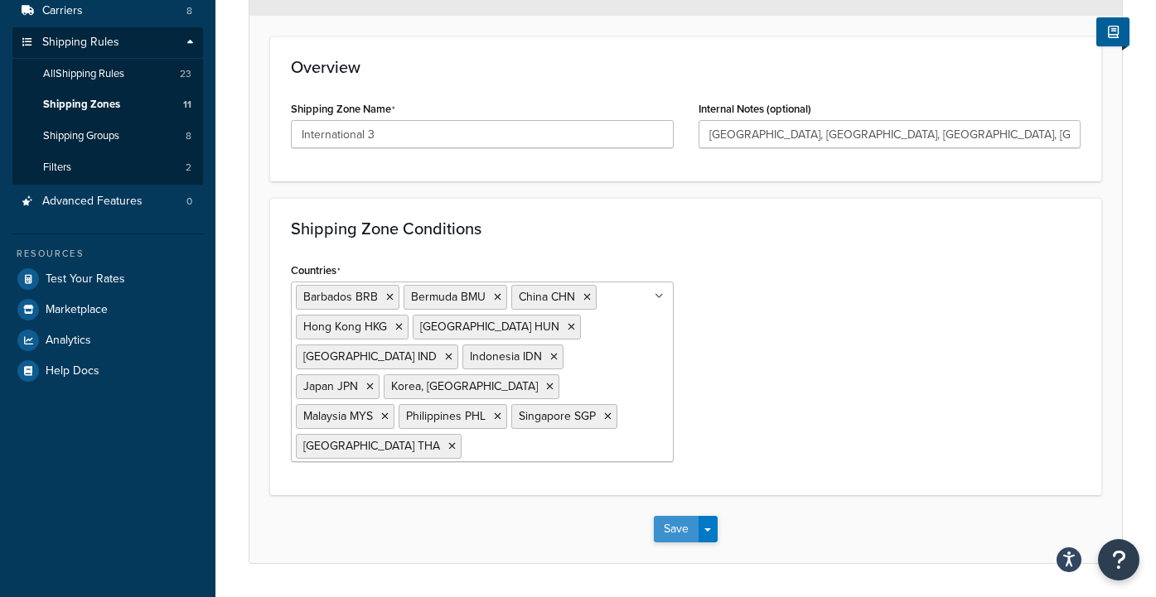
click at [677, 516] on button "Save" at bounding box center [676, 529] width 45 height 27
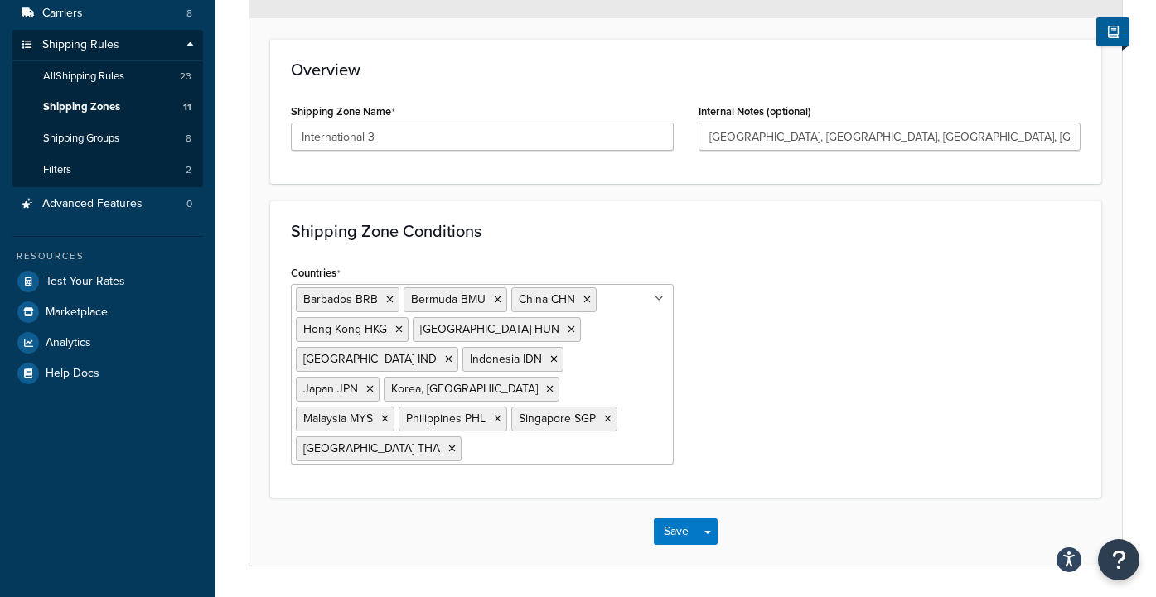
scroll to position [240, 0]
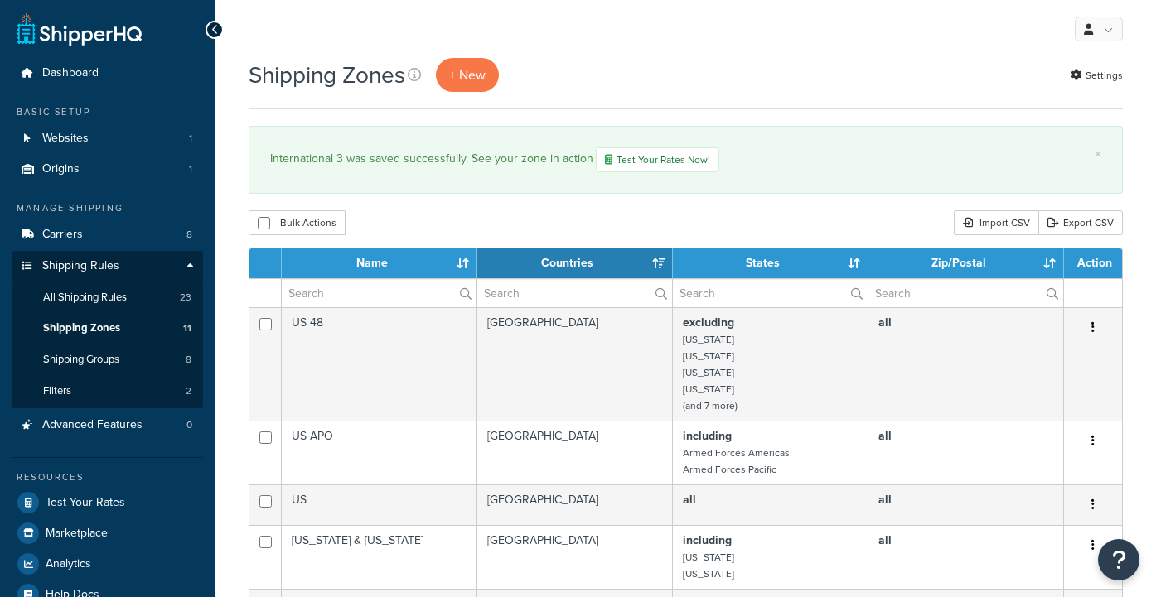
select select "15"
click at [81, 326] on span "Shipping Zones" at bounding box center [81, 328] width 77 height 14
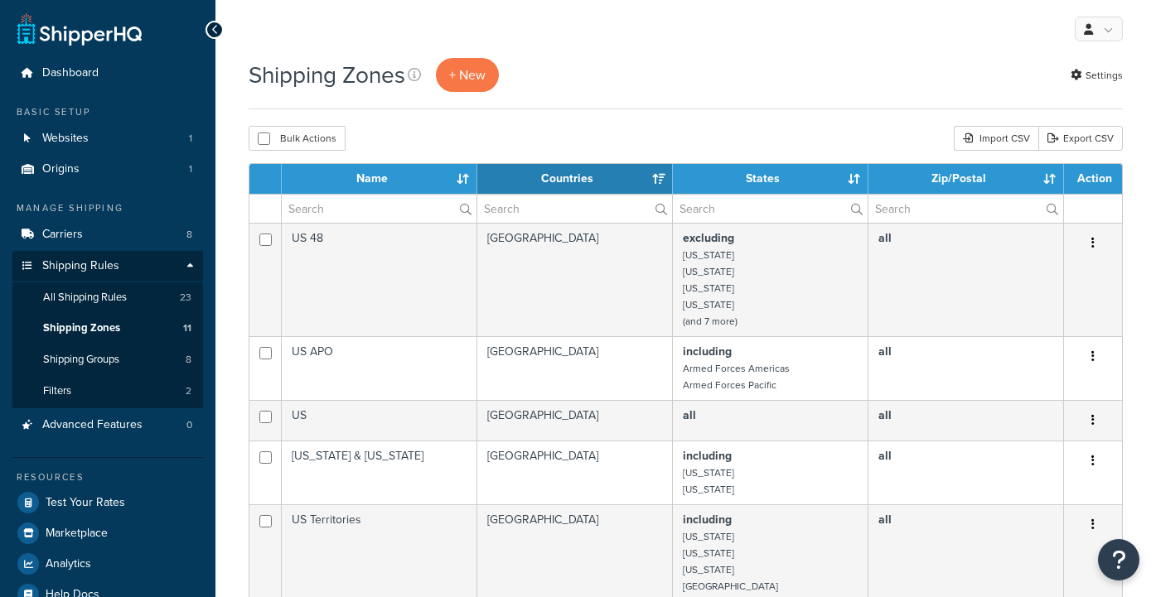
select select "15"
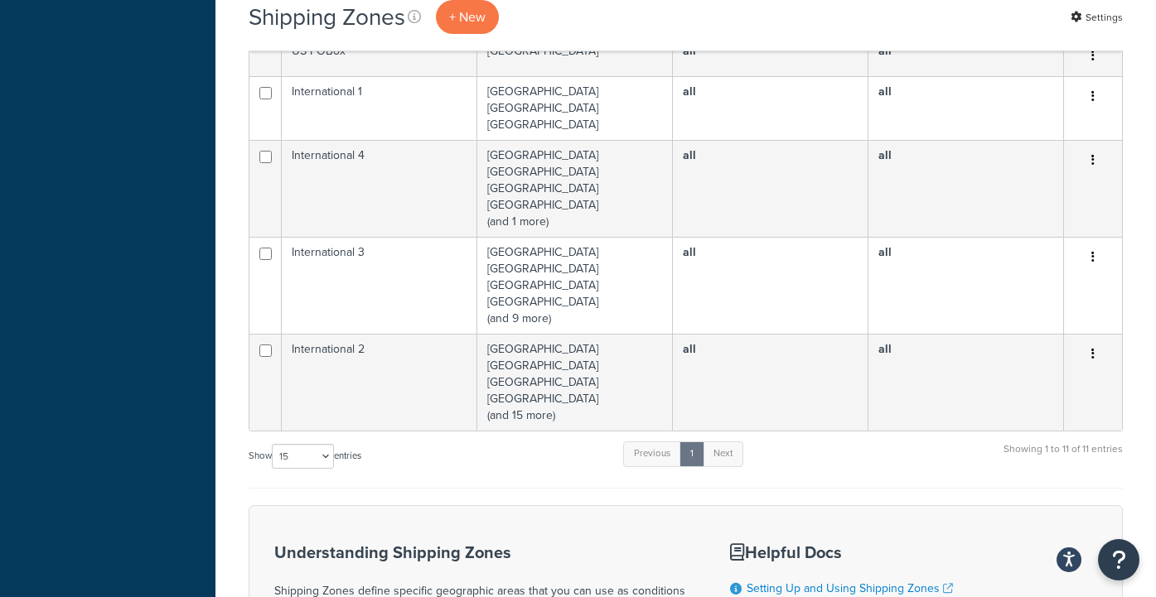
scroll to position [697, 0]
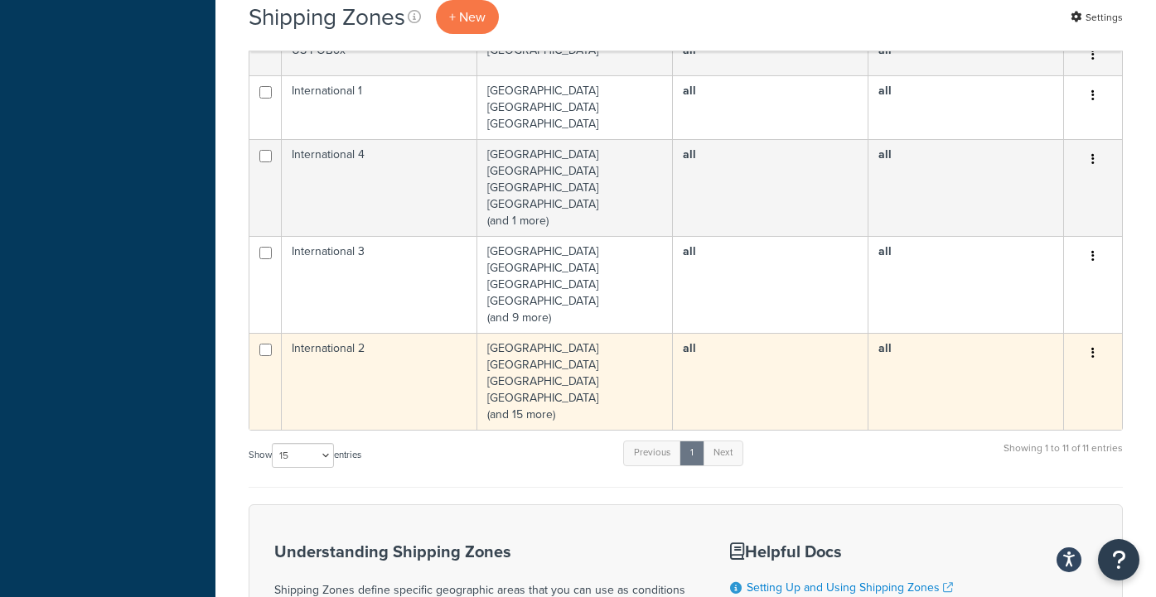
click at [1096, 352] on button "button" at bounding box center [1092, 353] width 23 height 27
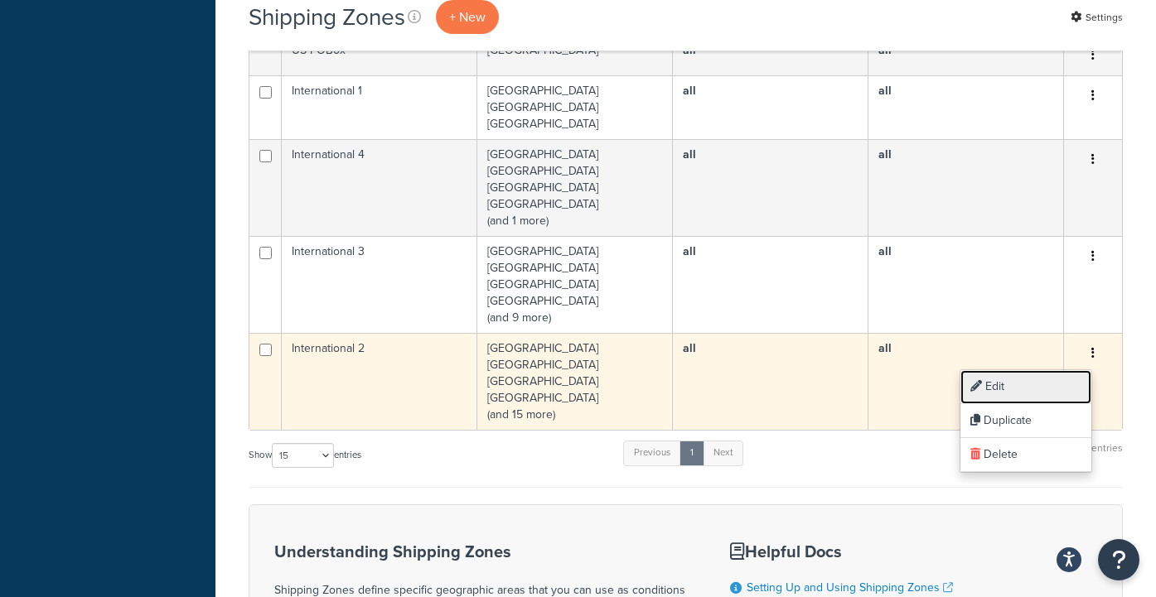
click at [1012, 380] on link "Edit" at bounding box center [1025, 387] width 131 height 34
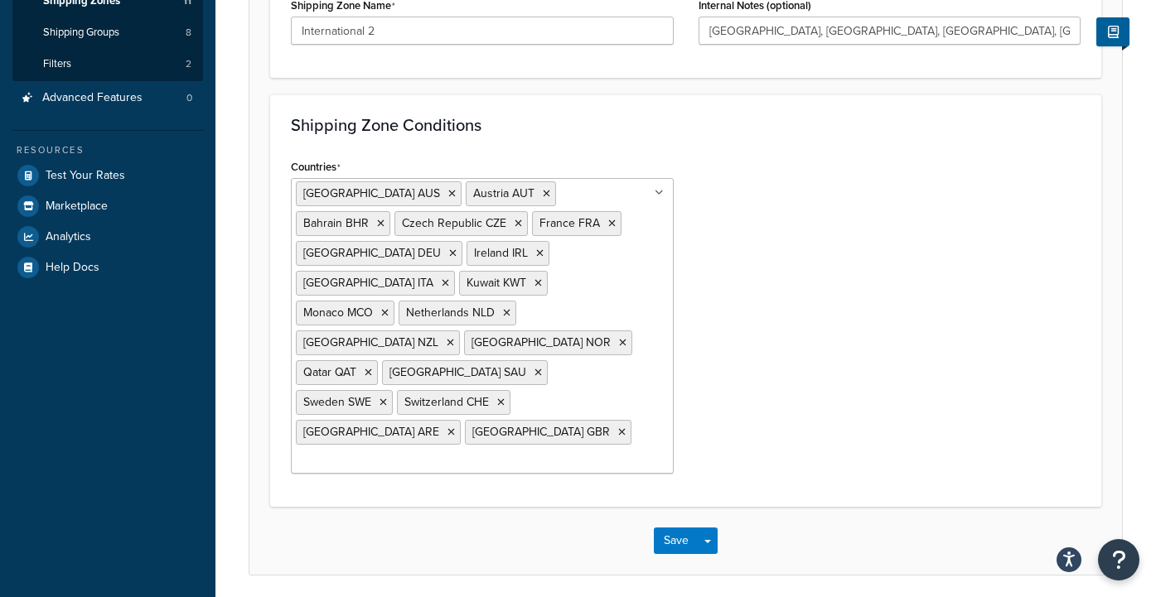
scroll to position [329, 0]
click at [628, 362] on ul "Australia AUS Austria AUT Bahrain BHR Czech Republic CZE France FRA Germany DEU…" at bounding box center [482, 324] width 383 height 296
type input "finl"
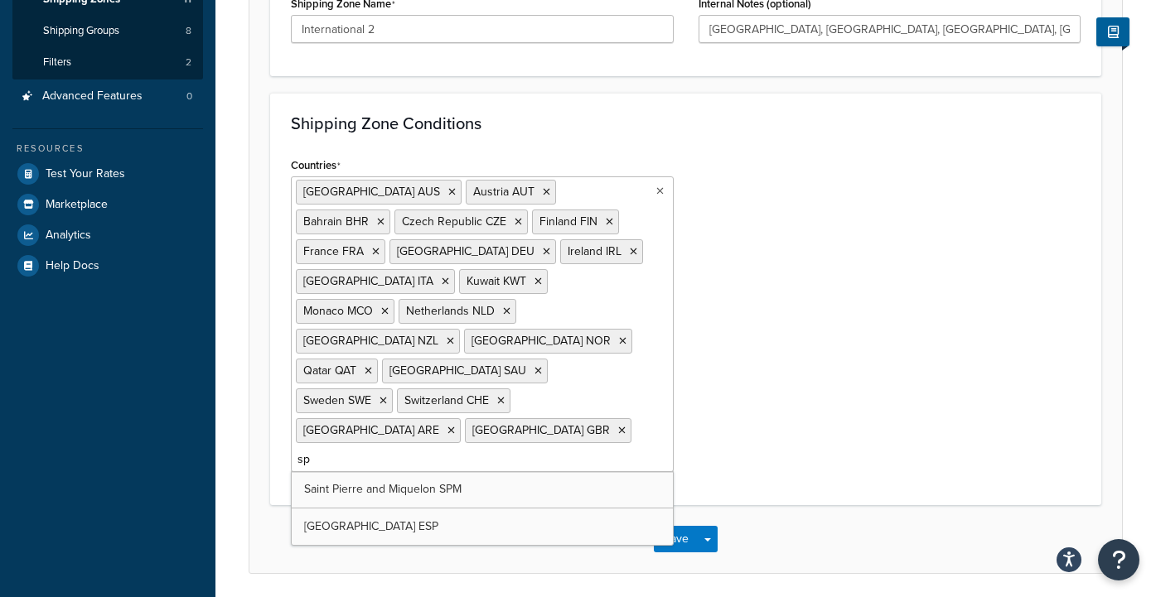
type input "spa"
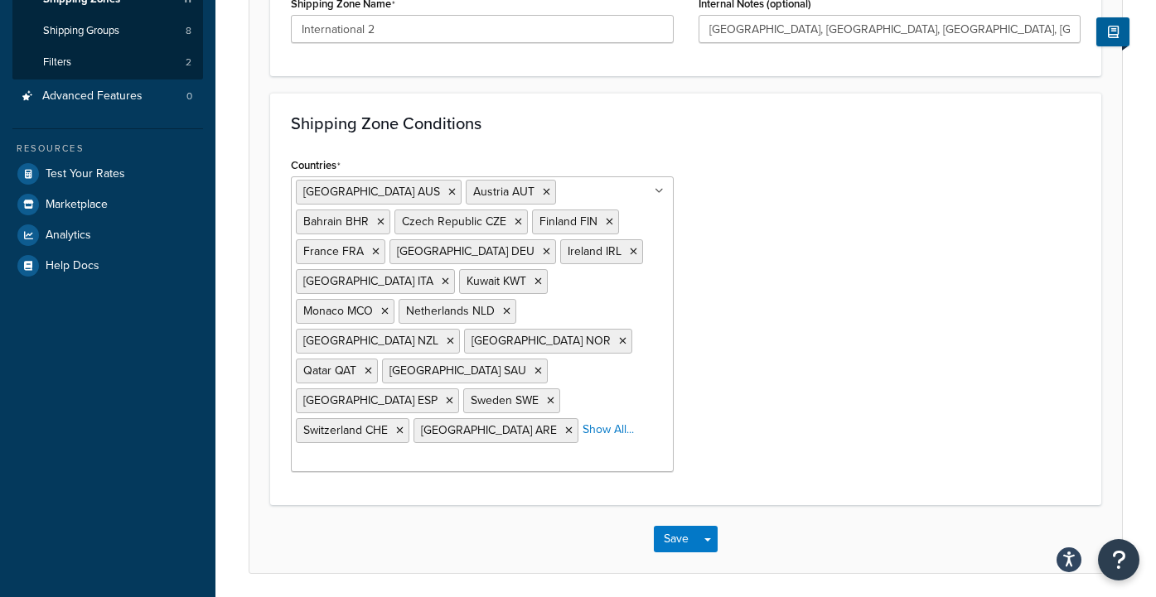
click at [774, 386] on div "Countries Australia AUS Austria AUT Bahrain BHR Czech Republic CZE Finland FIN …" at bounding box center [685, 318] width 814 height 331
click at [672, 526] on button "Save" at bounding box center [676, 539] width 45 height 27
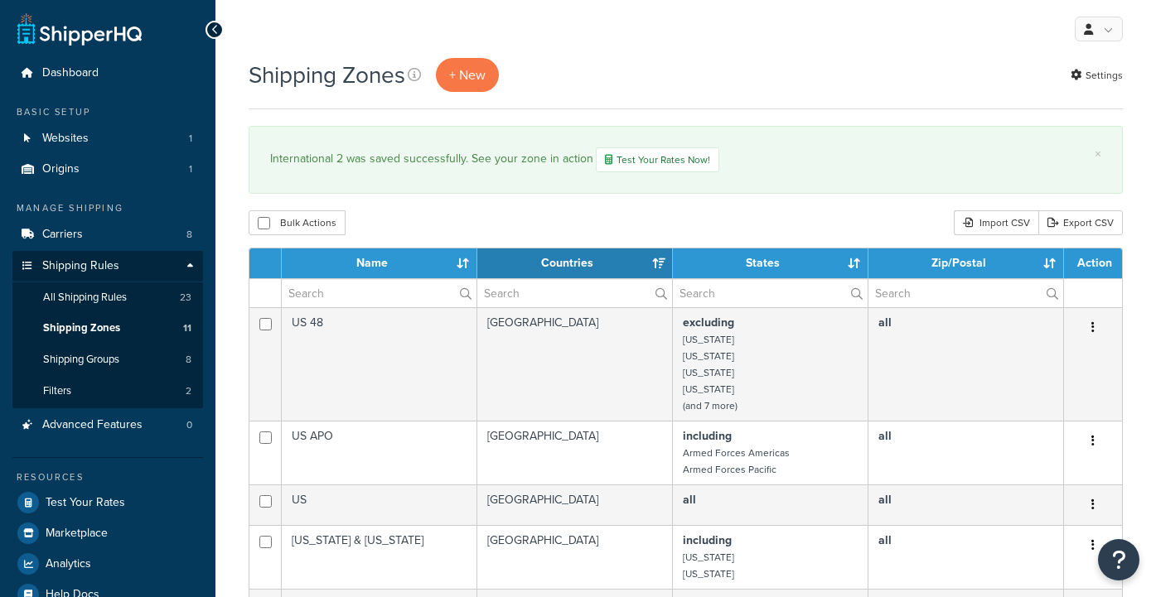
select select "15"
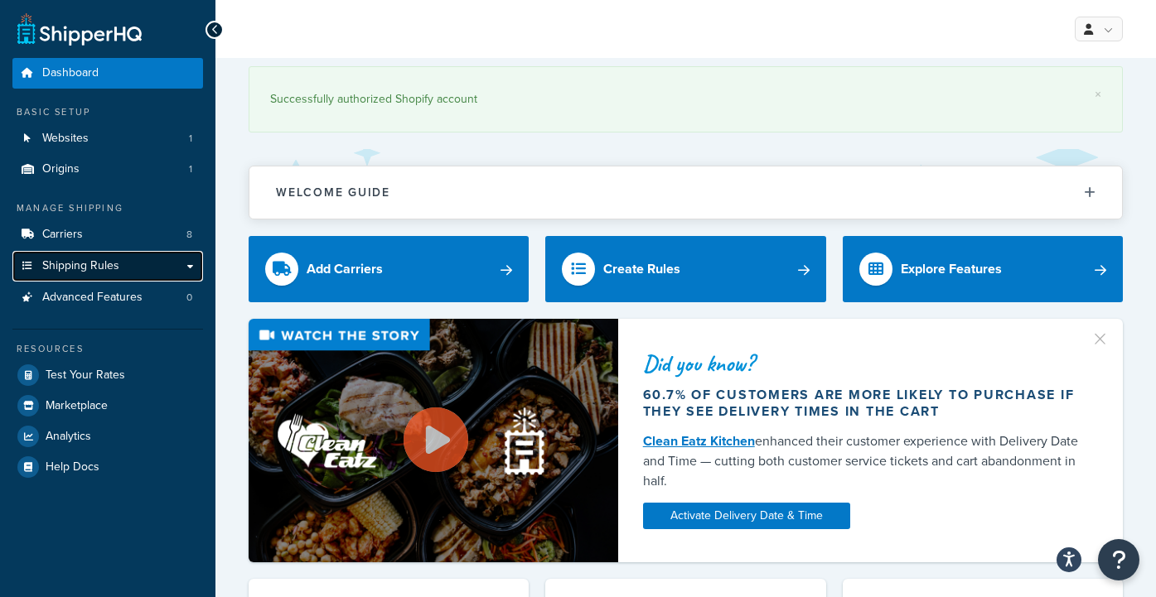
click at [80, 264] on span "Shipping Rules" at bounding box center [80, 266] width 77 height 14
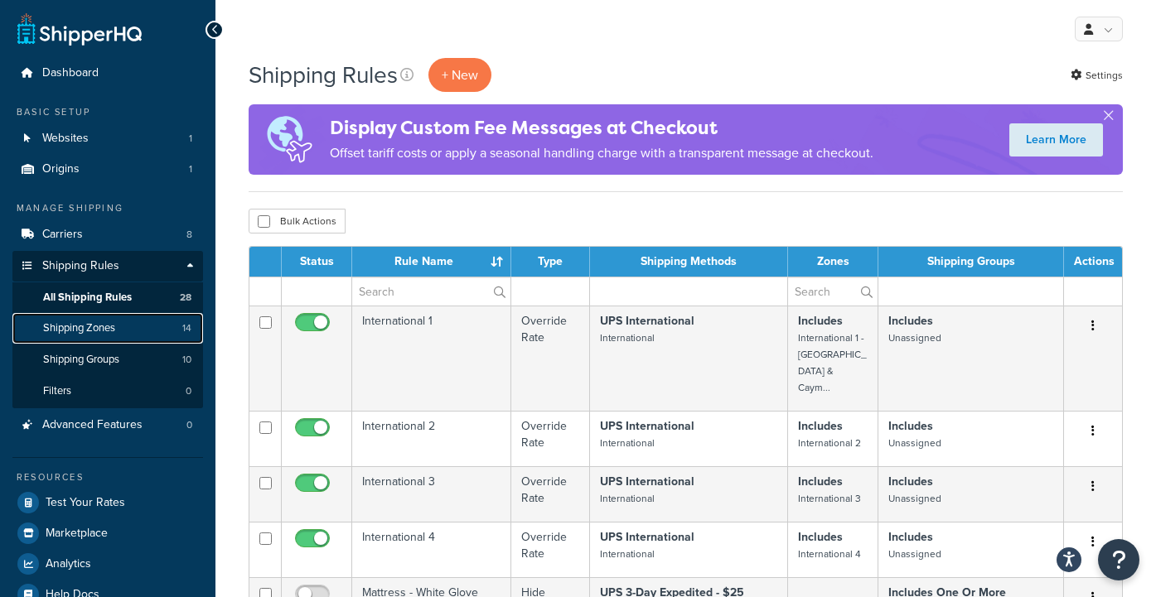
click at [89, 329] on span "Shipping Zones" at bounding box center [79, 328] width 72 height 14
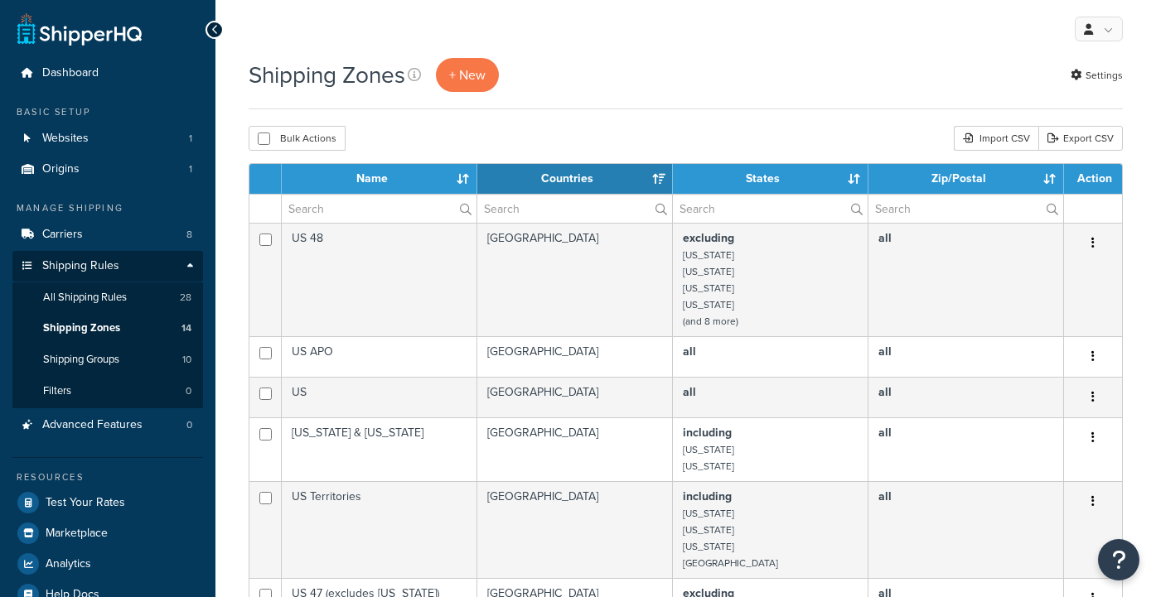
select select "15"
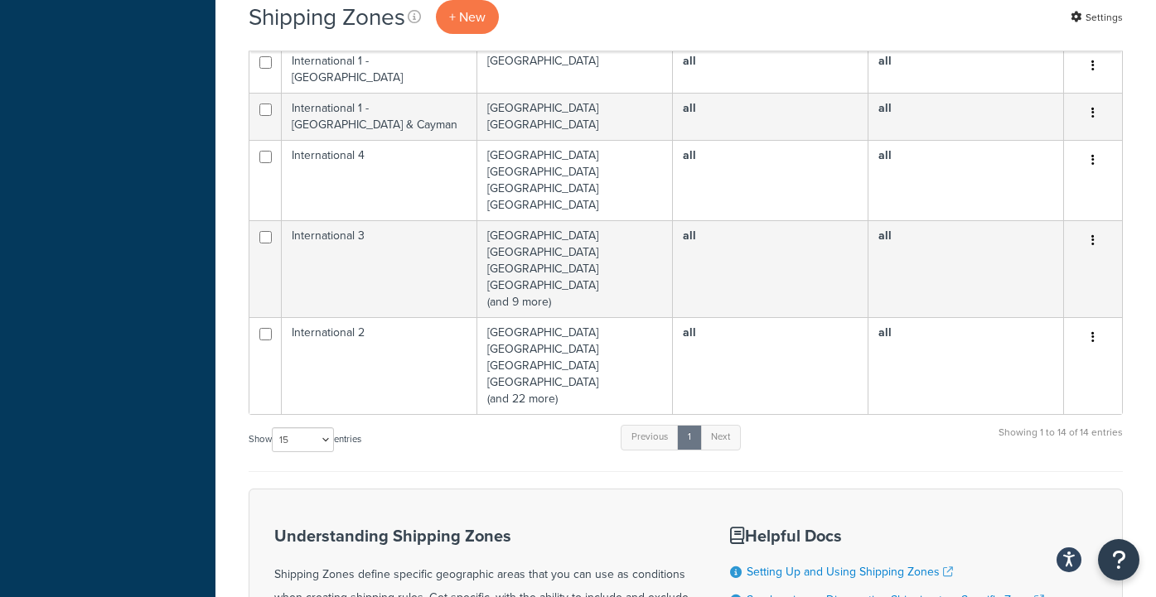
scroll to position [792, 0]
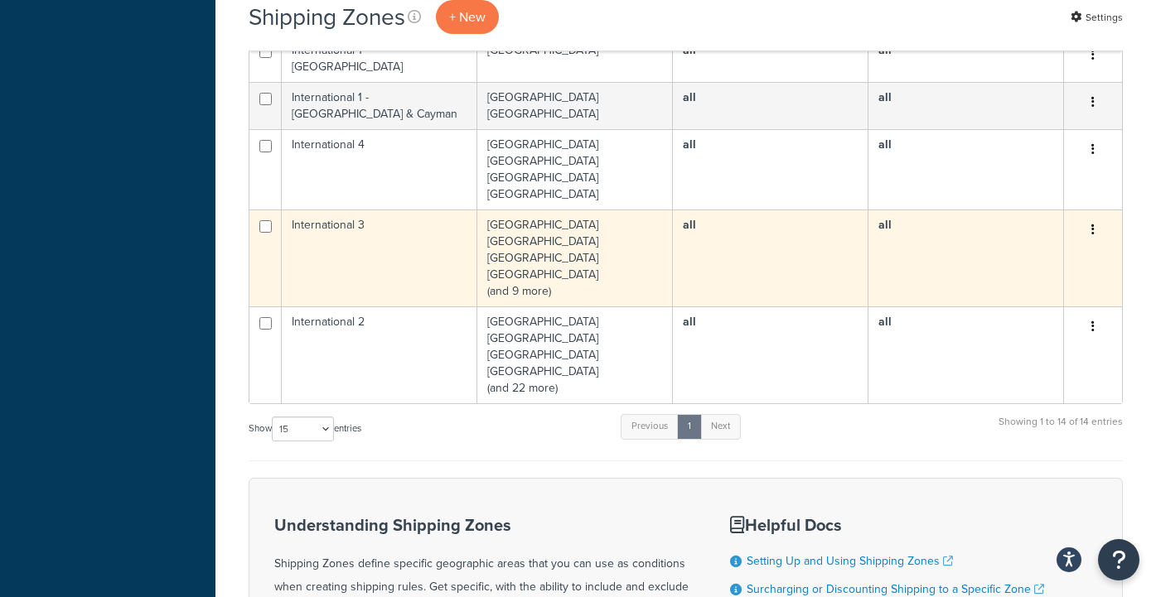
click at [1094, 217] on button "button" at bounding box center [1092, 230] width 23 height 27
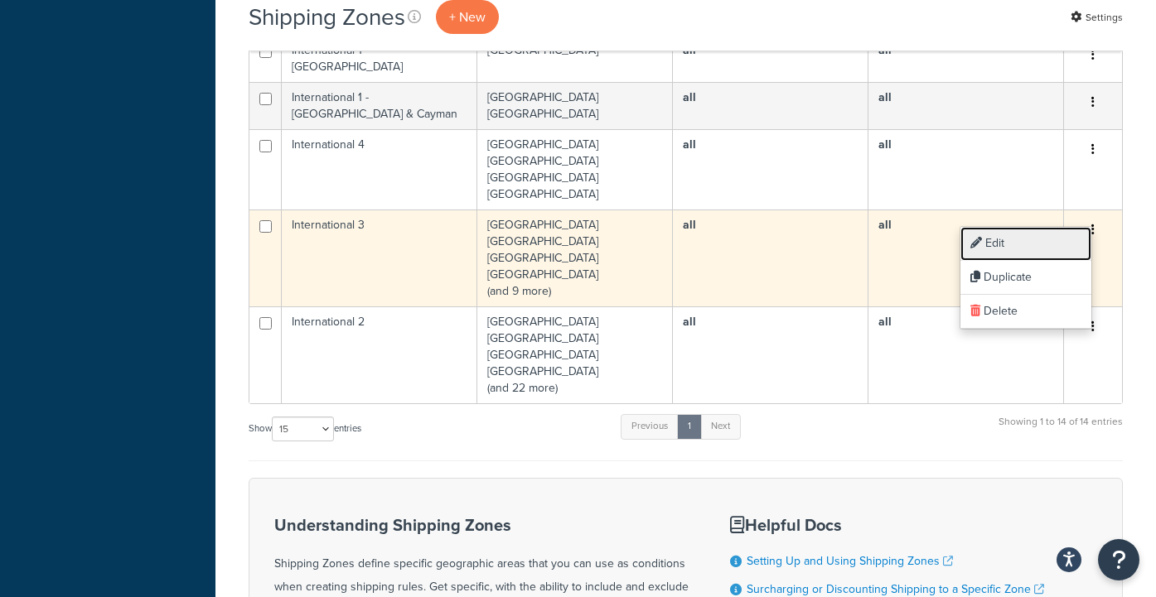
click at [1023, 247] on link "Edit" at bounding box center [1025, 244] width 131 height 34
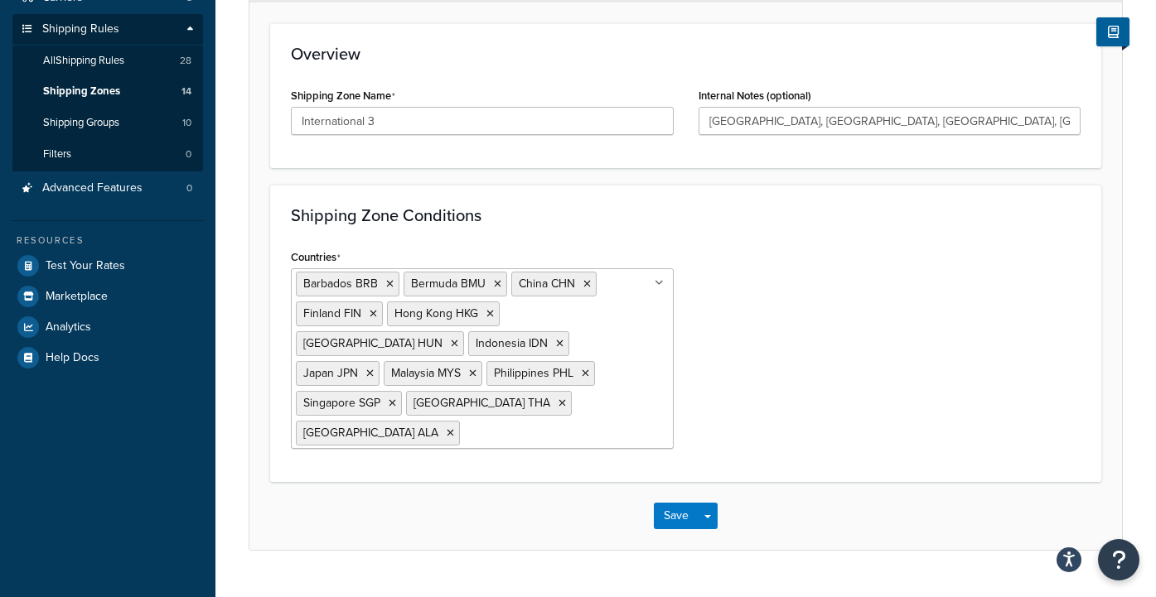
scroll to position [244, 0]
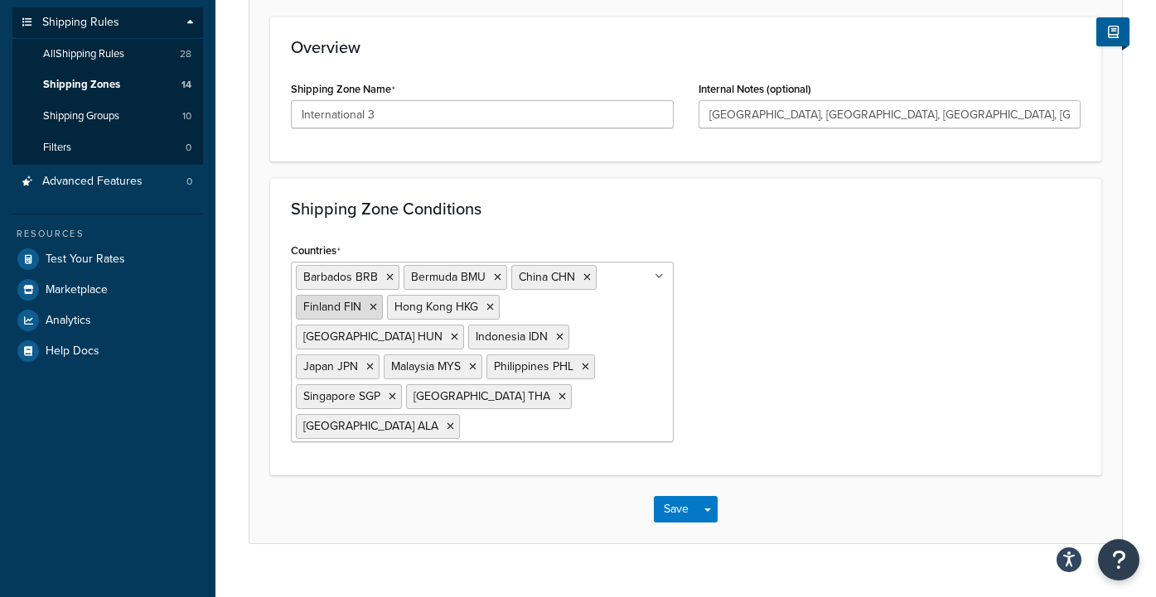
click at [373, 310] on icon at bounding box center [372, 307] width 7 height 10
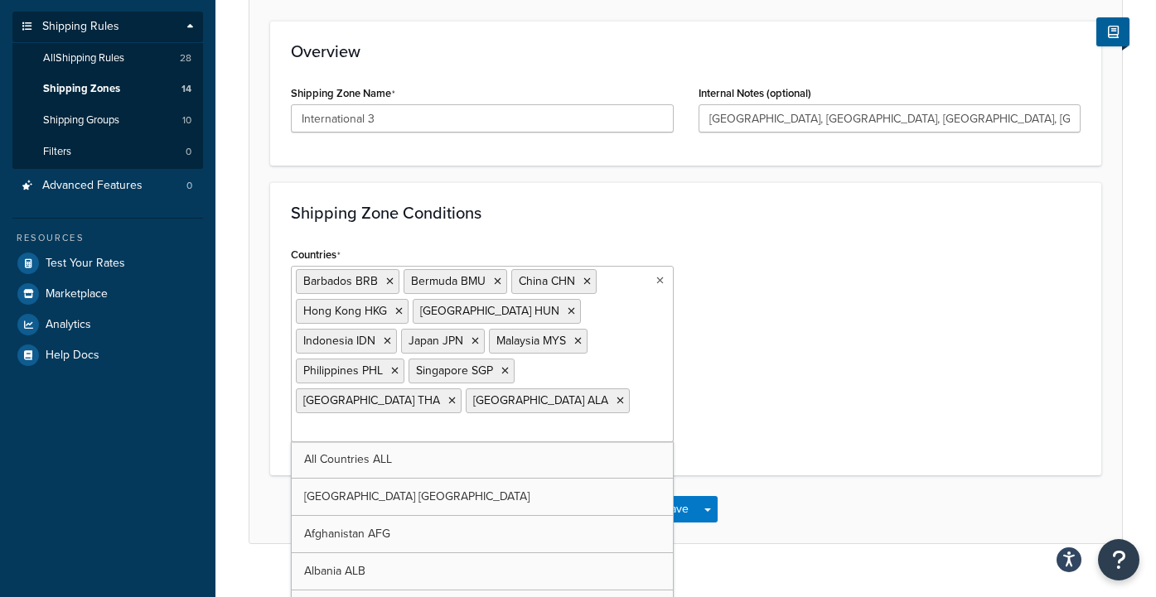
click at [827, 326] on div "Countries [GEOGRAPHIC_DATA] BRB [GEOGRAPHIC_DATA] BMU [GEOGRAPHIC_DATA] [GEOGRA…" at bounding box center [685, 349] width 814 height 212
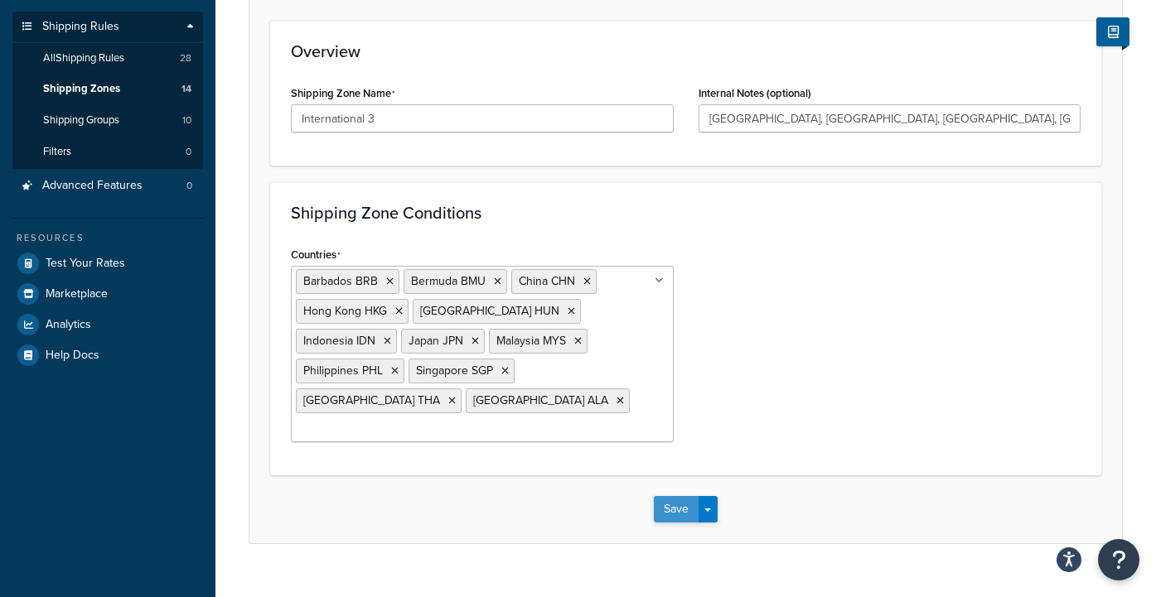
click at [680, 496] on button "Save" at bounding box center [676, 509] width 45 height 27
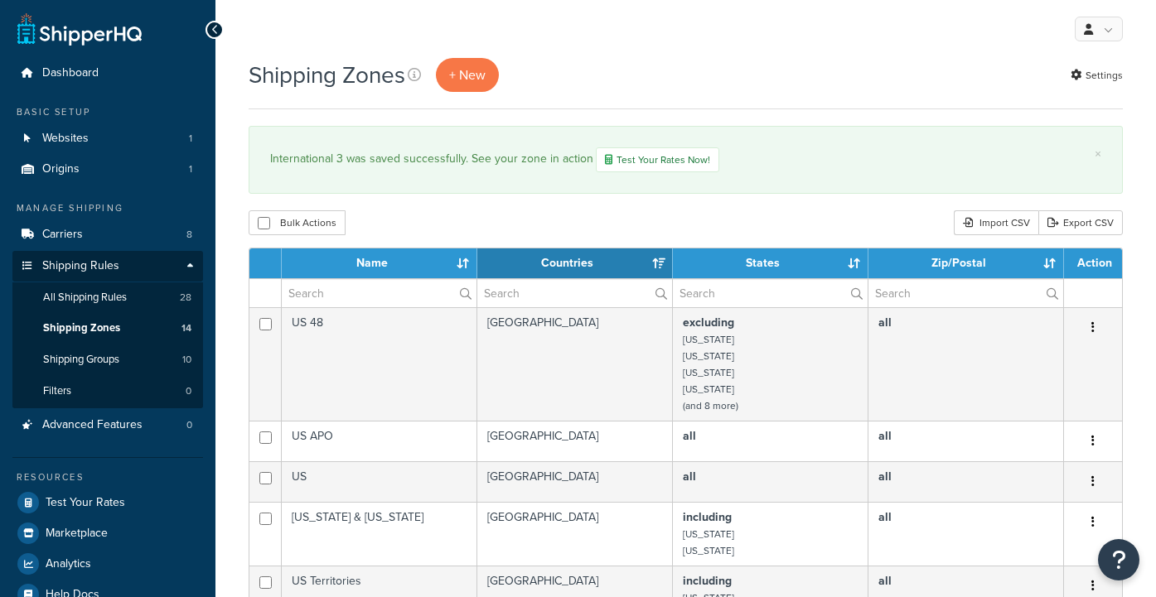
select select "15"
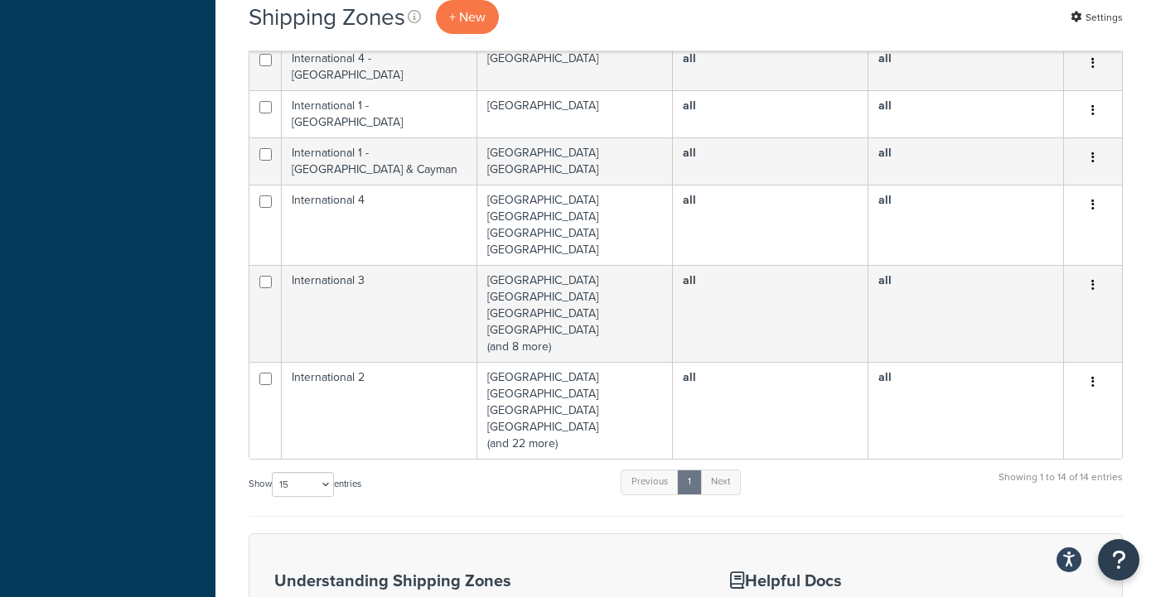
scroll to position [823, 0]
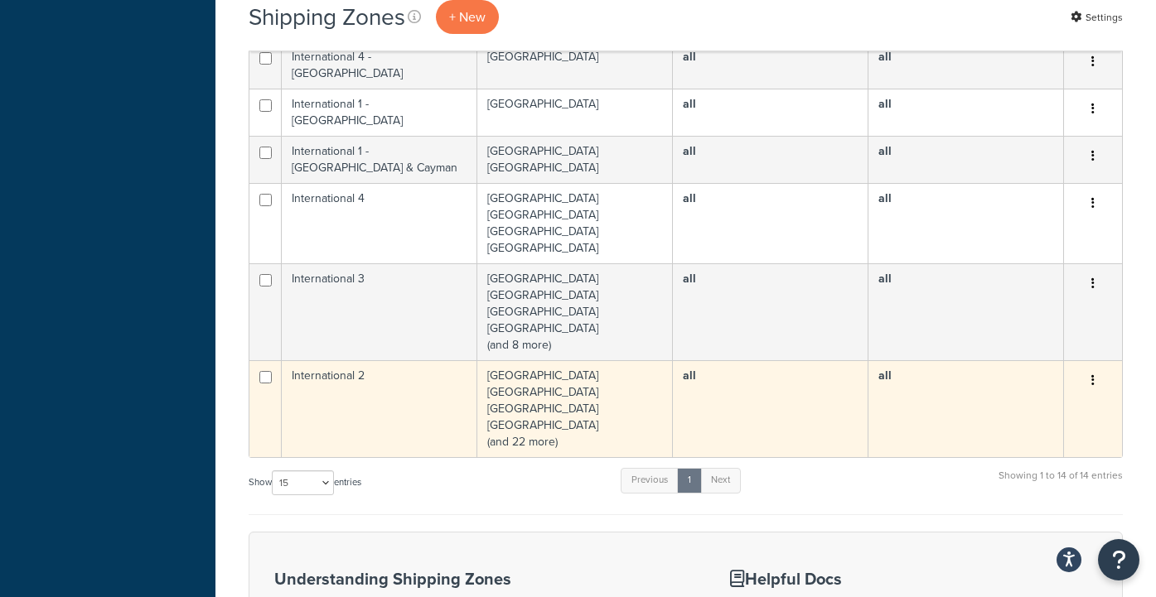
click at [1093, 374] on icon "button" at bounding box center [1092, 380] width 3 height 12
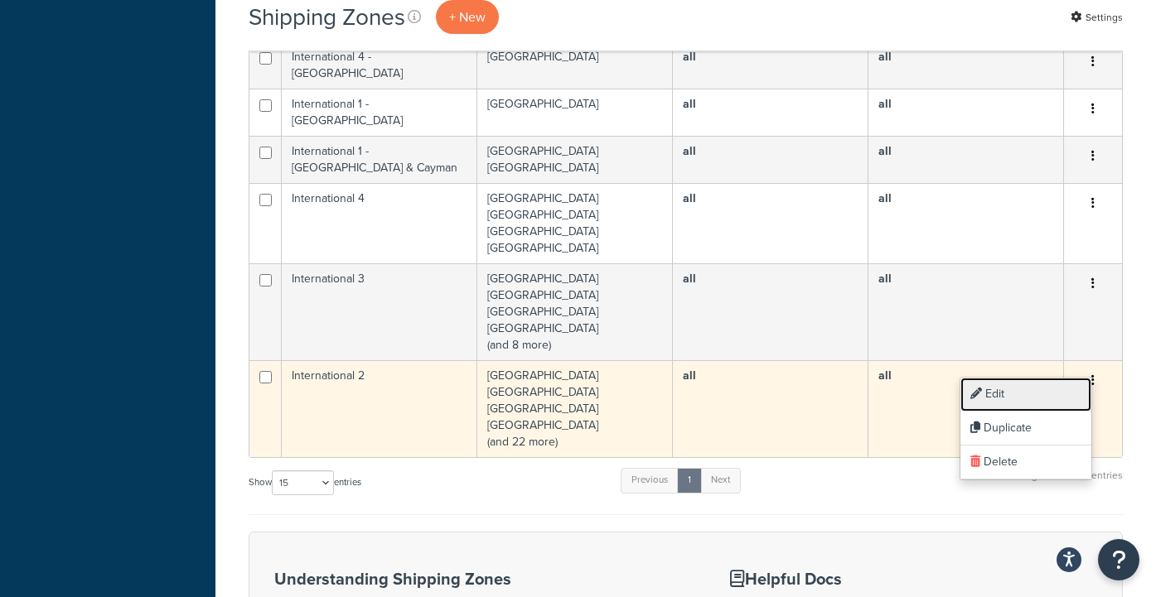
click at [1028, 393] on link "Edit" at bounding box center [1025, 395] width 131 height 34
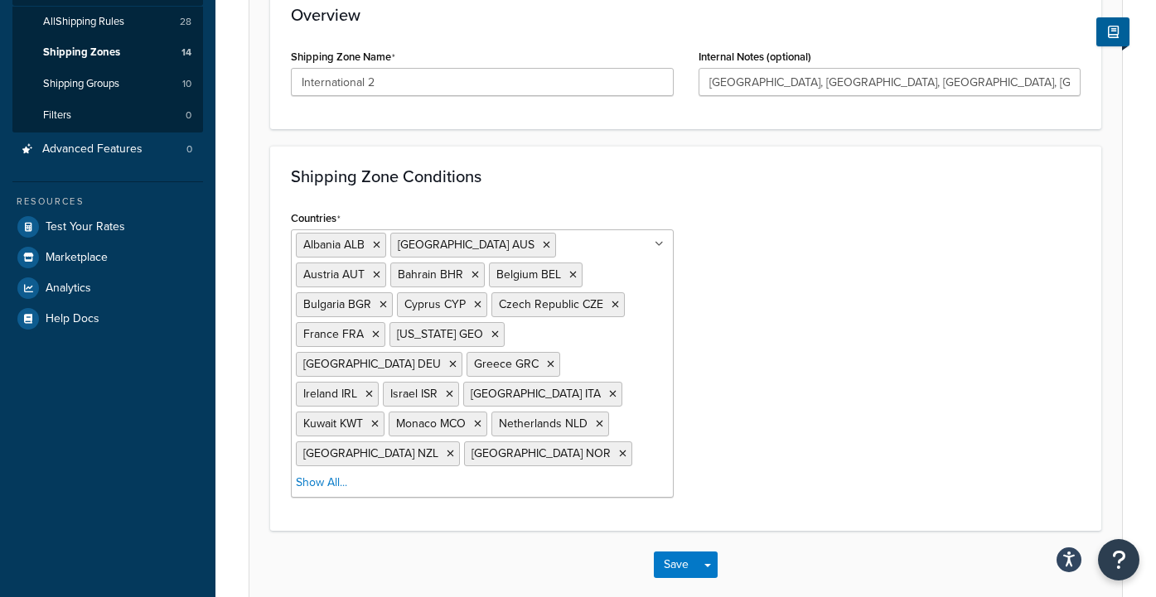
scroll to position [277, 0]
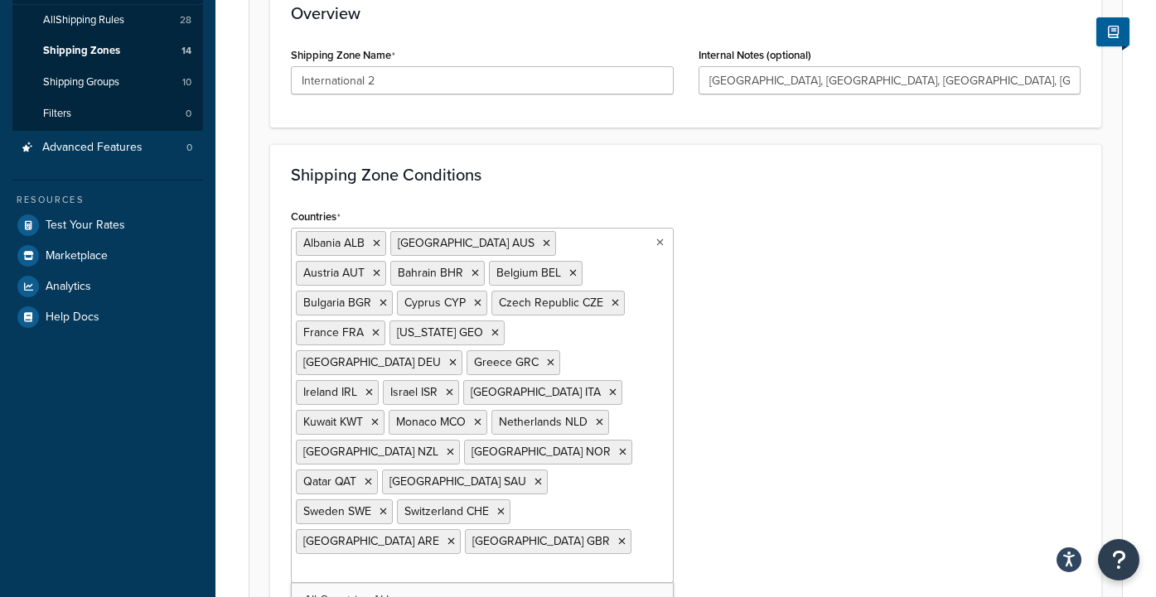
click at [528, 425] on ul "Albania ALB Australia AUS Austria AUT Bahrain BHR Belgium BEL Bulgaria BGR Cypr…" at bounding box center [482, 405] width 383 height 355
type input "fin"
type input "spain"
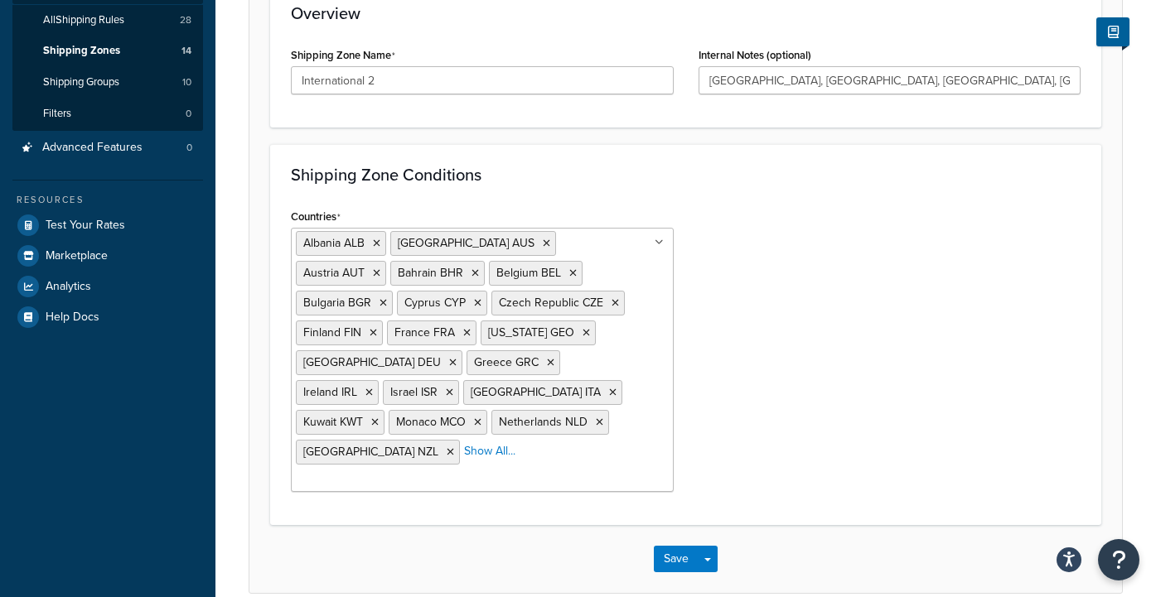
click at [752, 440] on div "Countries Albania ALB Australia AUS Austria AUT Bahrain BHR Belgium BEL Bulgari…" at bounding box center [685, 355] width 814 height 300
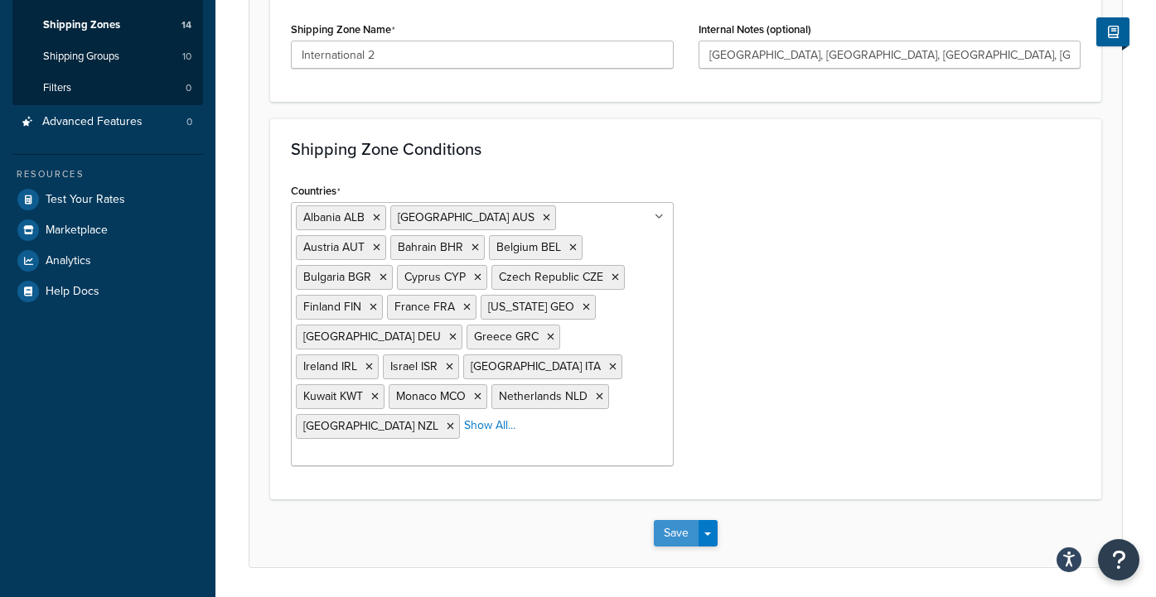
click at [672, 520] on button "Save" at bounding box center [676, 533] width 45 height 27
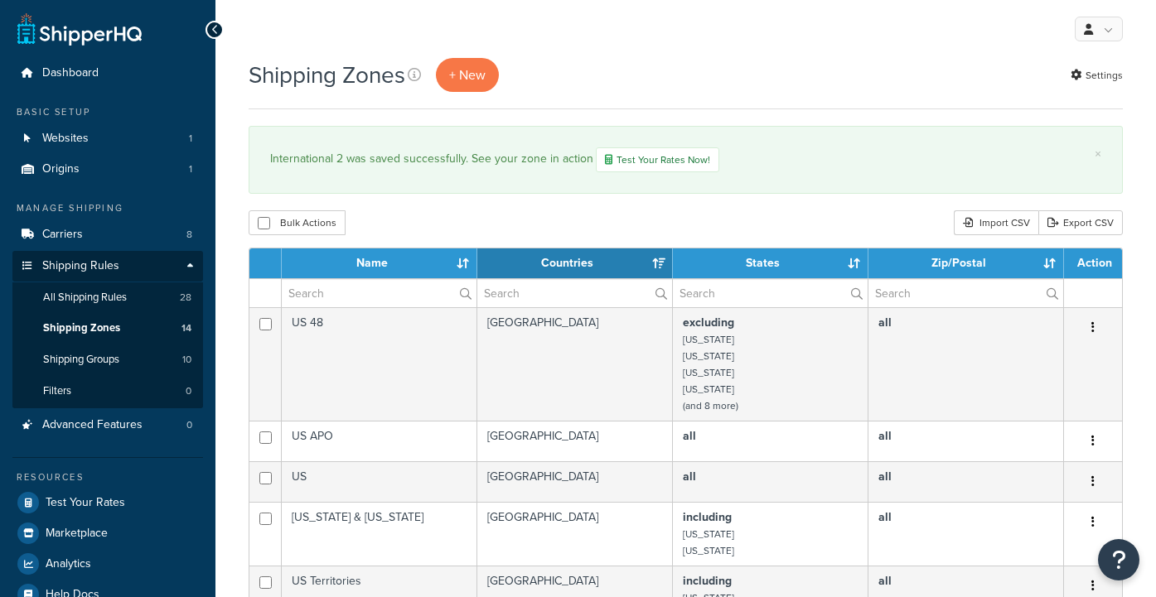
select select "15"
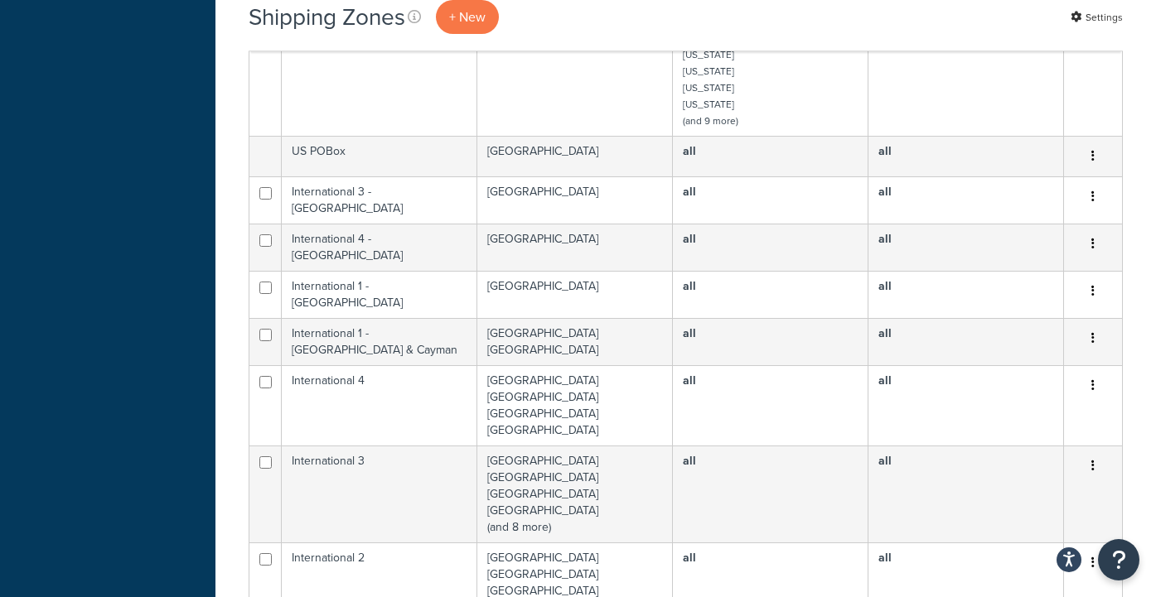
scroll to position [773, 0]
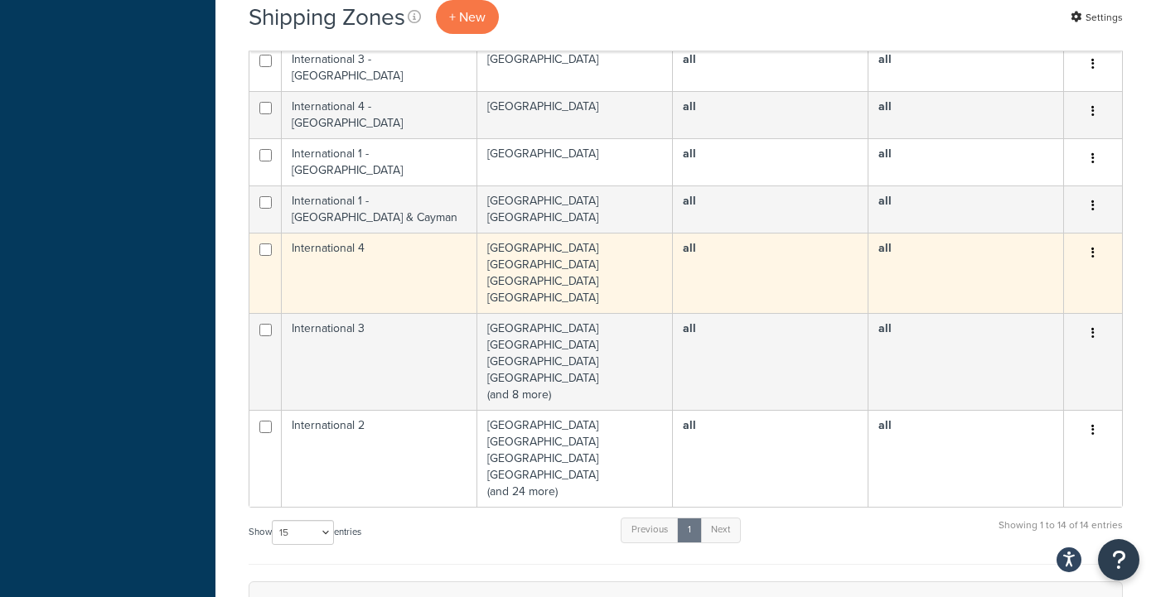
click at [1098, 240] on button "button" at bounding box center [1092, 253] width 23 height 27
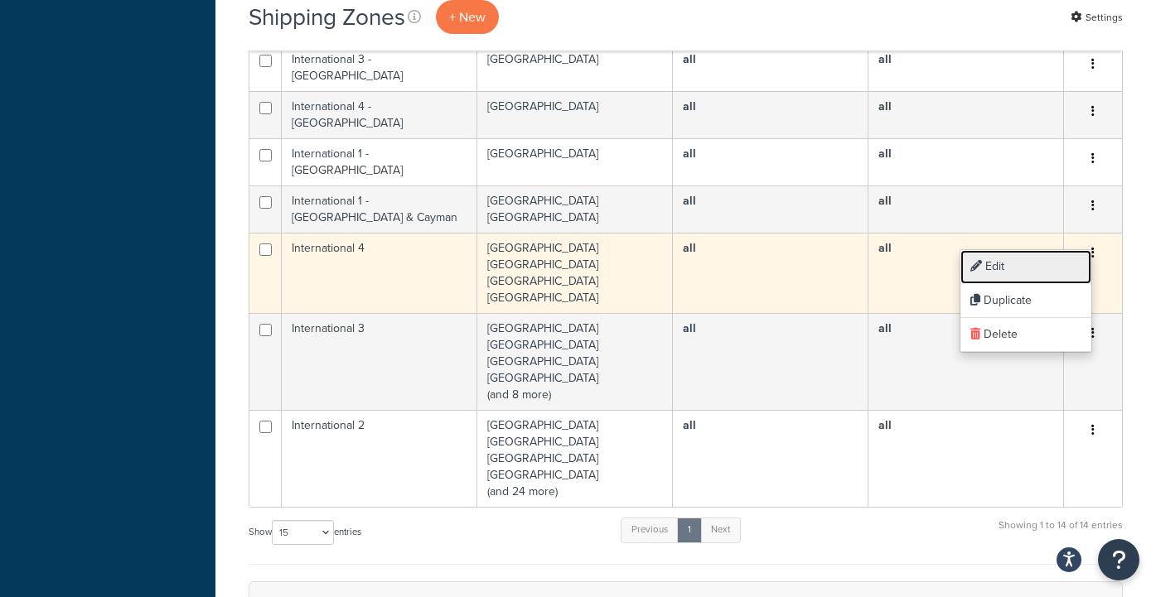
click at [1035, 271] on link "Edit" at bounding box center [1025, 267] width 131 height 34
